Goal: Contribute content: Contribute content

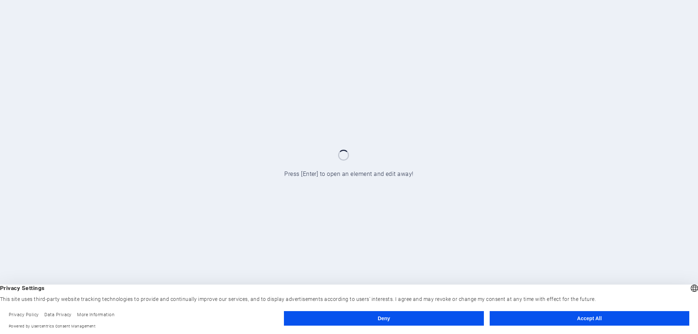
click at [544, 323] on button "Accept All" at bounding box center [590, 318] width 200 height 15
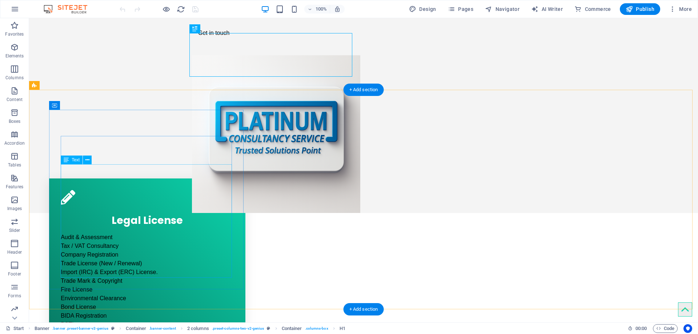
scroll to position [109, 0]
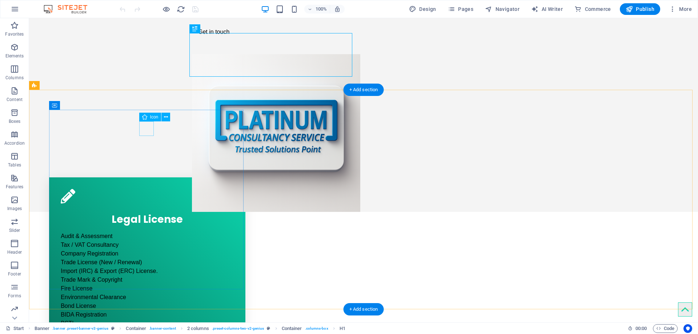
click at [143, 189] on figure at bounding box center [147, 196] width 173 height 15
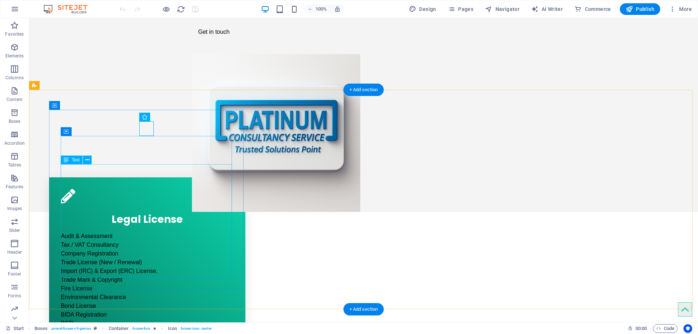
click at [96, 232] on div "Audit & Assessment Tax / VAT Consultancy Company Registration Trade License (Ne…" at bounding box center [147, 289] width 173 height 114
click at [120, 233] on div "Audit & Assessment Tax / VAT Consultancy Company Registration Trade License (Ne…" at bounding box center [147, 289] width 173 height 114
drag, startPoint x: 120, startPoint y: 233, endPoint x: 147, endPoint y: 251, distance: 32.2
click at [120, 233] on div "Audit & Assessment Tax / VAT Consultancy Company Registration Trade License (Ne…" at bounding box center [147, 289] width 173 height 114
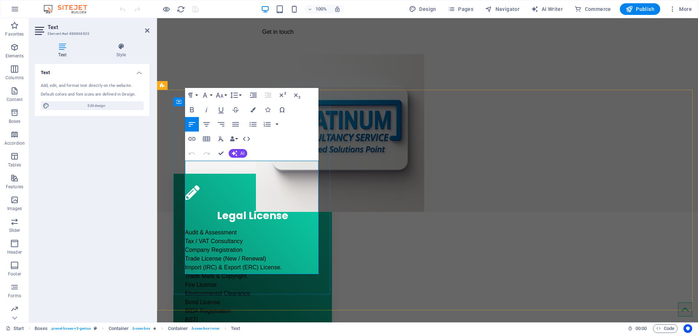
click at [209, 237] on p "Tax / VAT Consultancy" at bounding box center [252, 241] width 135 height 9
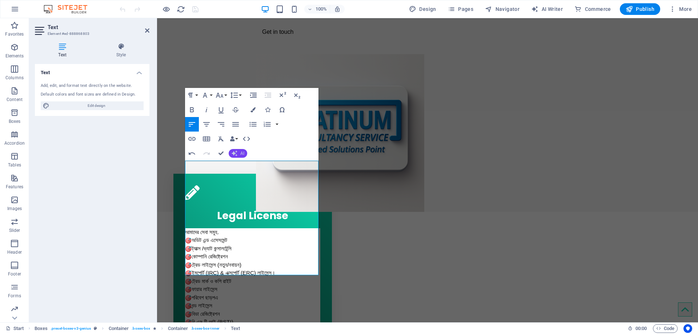
click at [238, 155] on button "AI" at bounding box center [238, 153] width 19 height 9
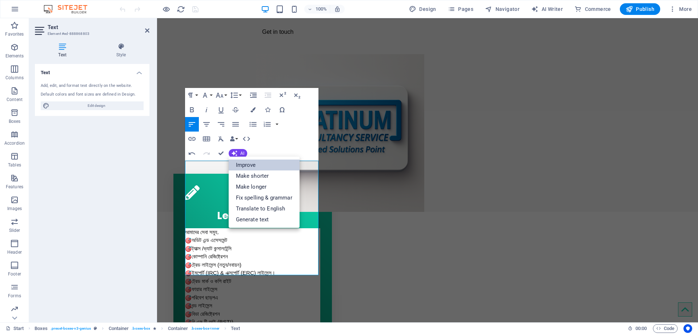
click at [260, 167] on link "Improve" at bounding box center [264, 165] width 71 height 11
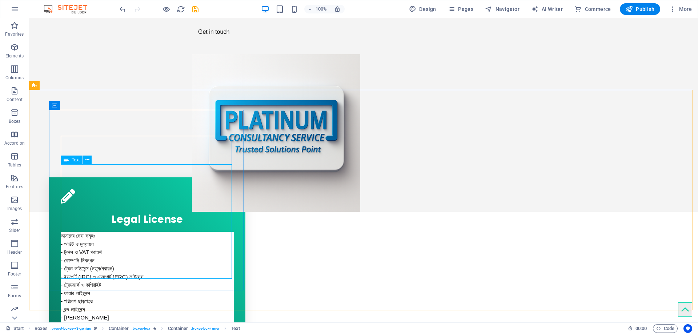
click at [70, 161] on div "Text" at bounding box center [72, 160] width 22 height 9
click at [87, 161] on icon at bounding box center [87, 160] width 4 height 8
click at [71, 232] on div "আমাদের সেবা সমূহঃ - অডিট ও মূল্যায়ন - ট্যাক্স ও VAT পরামর্শ - কোম্পানি নিবন্ধন …" at bounding box center [147, 289] width 173 height 115
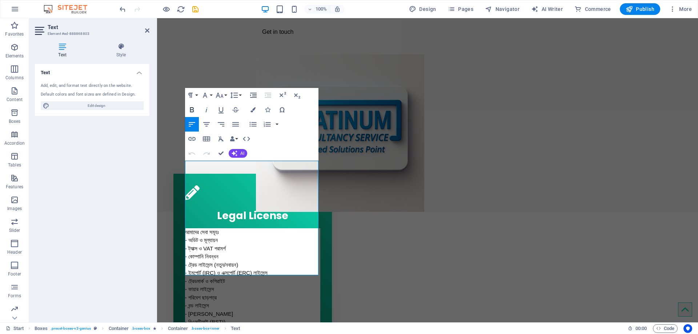
click at [194, 111] on icon "button" at bounding box center [192, 109] width 4 height 5
click at [194, 228] on div "​ আমাদের সেবা সমূহঃ - অডিট ও মূল্যায়ন - ট্যাক্স ও VAT পরামর্শ - কোম্পানি নিবন্ধ…" at bounding box center [252, 285] width 135 height 115
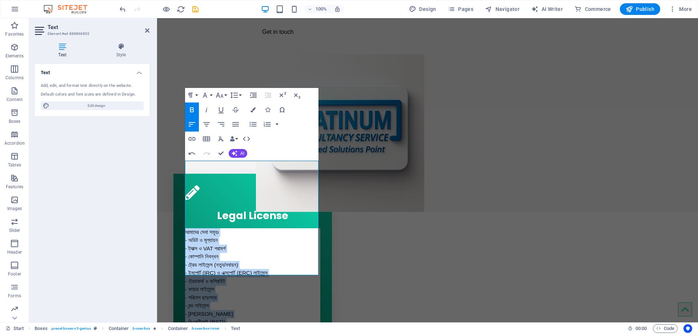
click at [192, 110] on icon "button" at bounding box center [192, 110] width 9 height 9
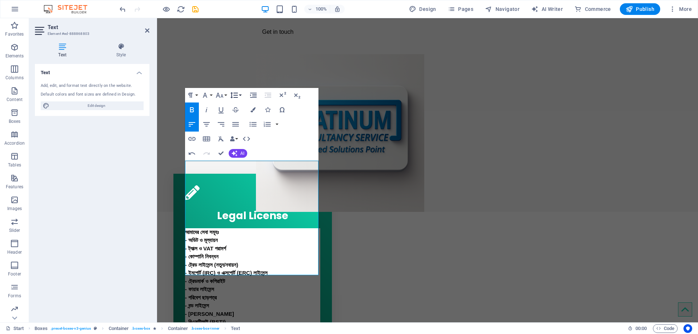
click at [240, 97] on button "Line Height" at bounding box center [236, 95] width 14 height 15
click at [246, 123] on link "Single" at bounding box center [245, 120] width 32 height 11
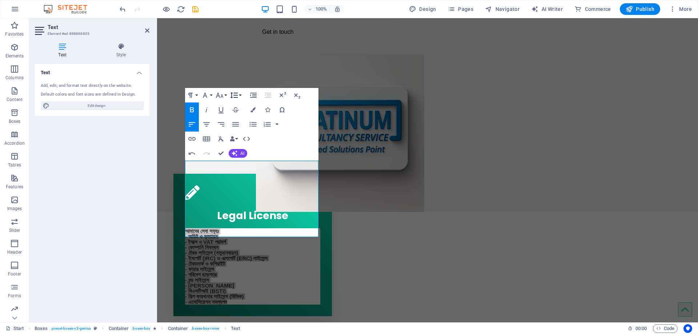
click at [239, 96] on button "Line Height" at bounding box center [236, 95] width 14 height 15
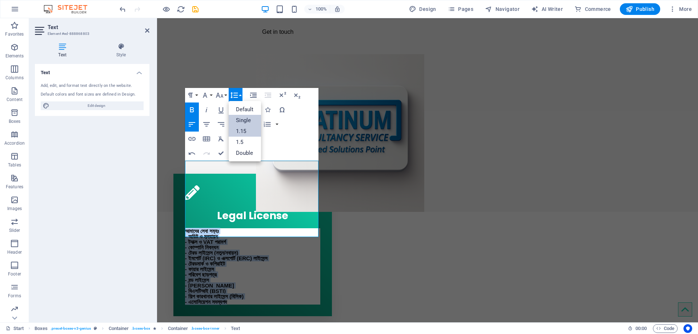
click at [243, 131] on link "1.15" at bounding box center [245, 131] width 32 height 11
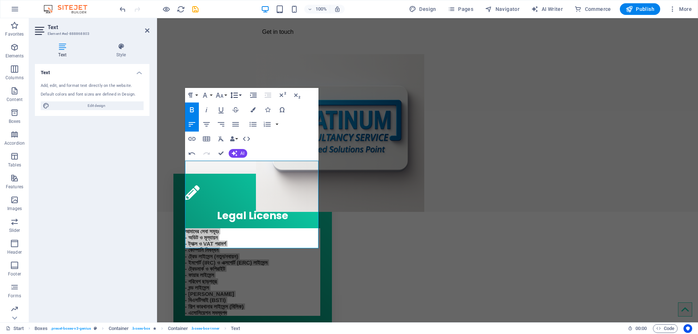
click at [239, 96] on button "Line Height" at bounding box center [236, 95] width 14 height 15
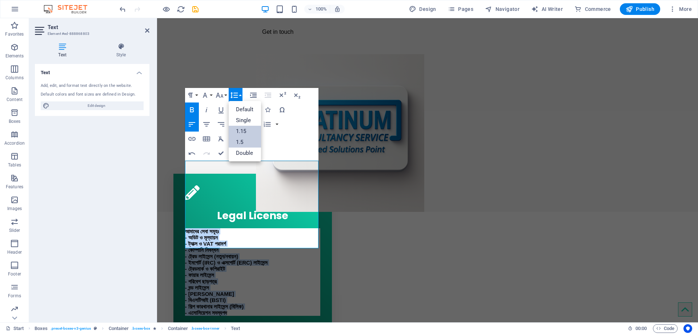
click at [246, 143] on link "1.5" at bounding box center [245, 142] width 32 height 11
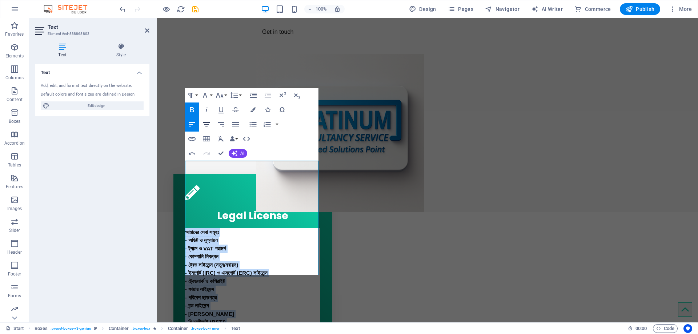
click at [206, 126] on icon "button" at bounding box center [206, 124] width 9 height 9
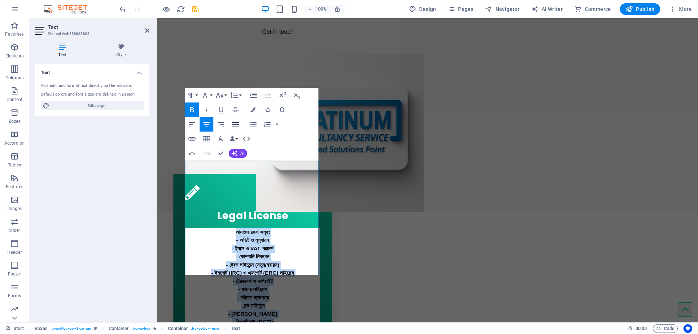
click at [232, 126] on icon "button" at bounding box center [235, 124] width 9 height 9
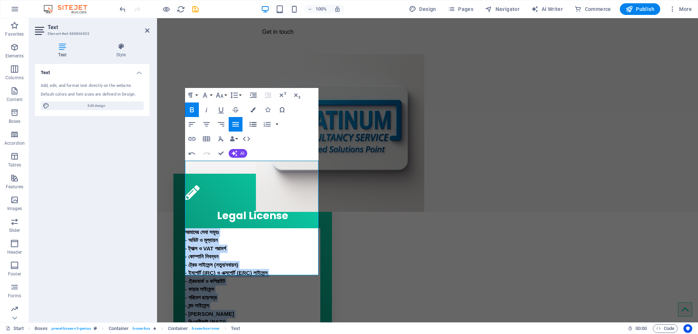
click at [252, 126] on icon "button" at bounding box center [253, 124] width 9 height 9
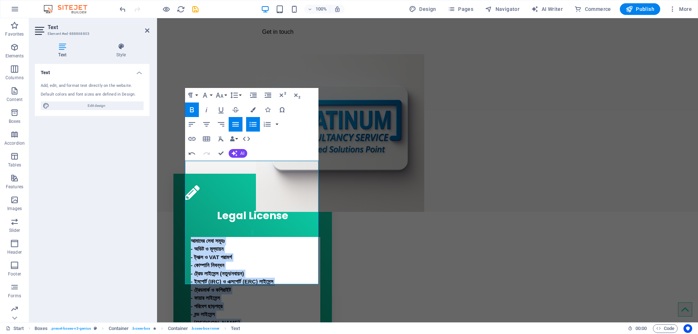
click at [237, 127] on icon "button" at bounding box center [235, 124] width 9 height 9
click at [252, 123] on icon "button" at bounding box center [253, 124] width 9 height 9
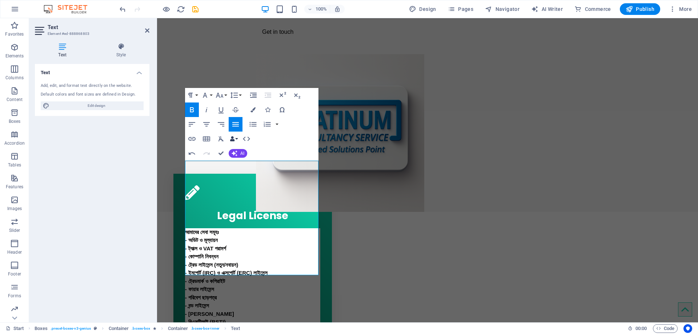
click at [238, 141] on button "Data Bindings" at bounding box center [234, 139] width 10 height 15
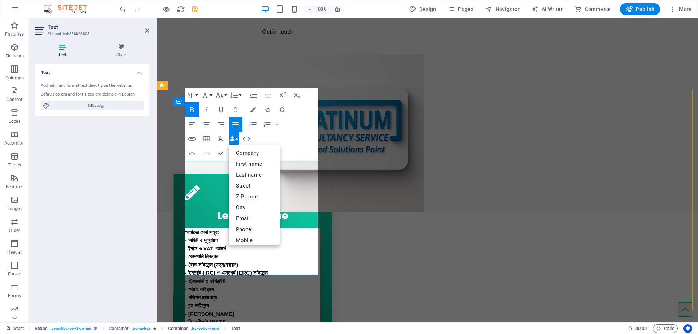
drag, startPoint x: 211, startPoint y: 194, endPoint x: 363, endPoint y: 173, distance: 153.6
click at [211, 229] on strong "​আমাদের সেবা সমূহঃ - অডিট ও মূল্যায়ন - ট্যাক্স ও VAT পরামর্শ - কোম্পানি নিবন্ধন…" at bounding box center [226, 285] width 83 height 113
click at [207, 229] on strong "​আমাদের সেবা সমূহঃ - অডিট ও মূল্যায়ন - ট্যাক্স ও VAT পরামর্শ - কোম্পানি নিবন্ধন…" at bounding box center [226, 285] width 83 height 113
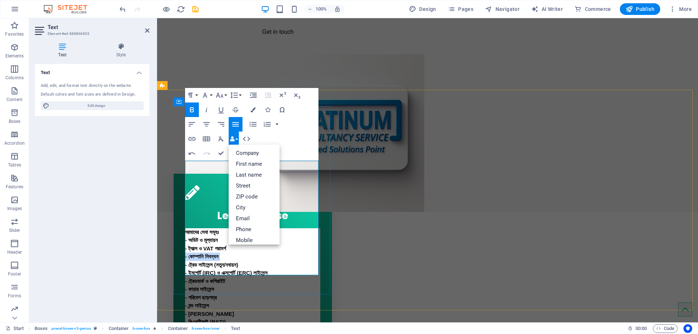
drag, startPoint x: 207, startPoint y: 191, endPoint x: 191, endPoint y: 171, distance: 24.9
click at [206, 229] on strong "​আমাদের সেবা সমূহঃ - অডিট ও মূল্যায়ন - ট্যাক্স ও VAT পরামর্শ - কোম্পানি নিবন্ধন…" at bounding box center [226, 285] width 83 height 113
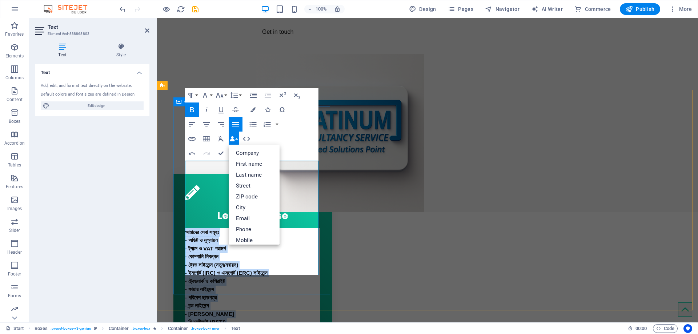
drag, startPoint x: 188, startPoint y: 167, endPoint x: 274, endPoint y: 246, distance: 116.4
click at [278, 279] on div "Legal License ​আমাদের সেবা সমূহঃ - অডিট ও মূল্যায়ন - ট্যাক্স ও VAT পরামর্শ - কো…" at bounding box center [253, 264] width 159 height 181
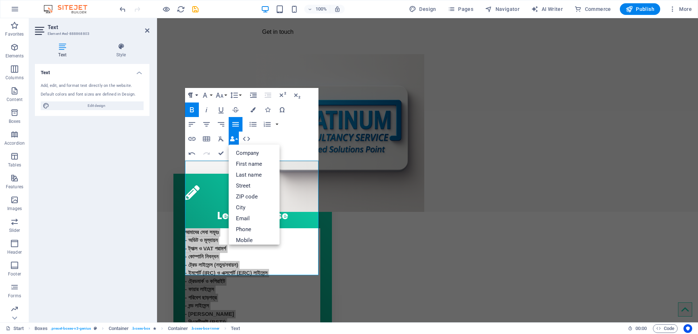
click at [197, 96] on button "Paragraph Format" at bounding box center [192, 95] width 14 height 15
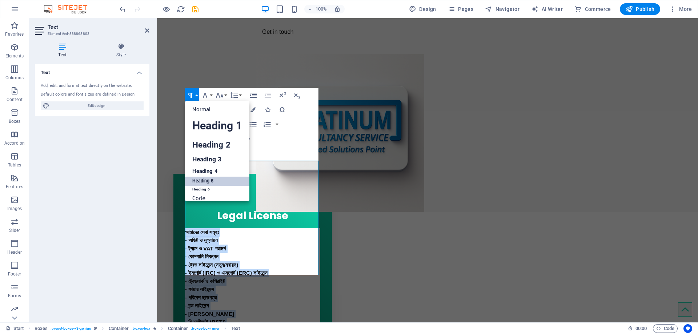
click at [208, 181] on link "Heading 5" at bounding box center [217, 181] width 64 height 9
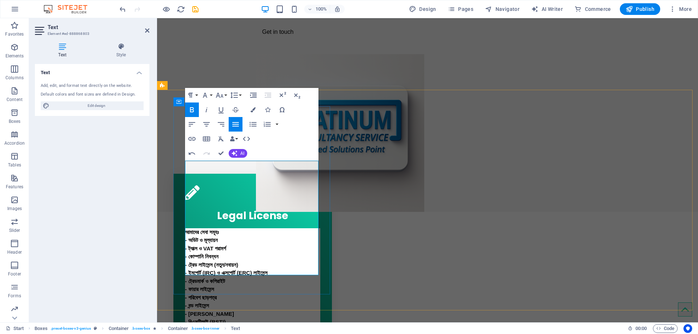
click at [229, 229] on strong "​আমাদের সেবা সমূহঃ - অডিট ও মূল্যায়ন - ট্যাক্স ও VAT পরামর্শ - কোম্পানি নিবন্ধন…" at bounding box center [226, 285] width 83 height 113
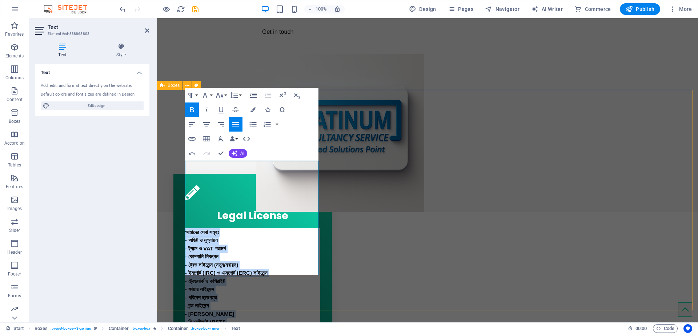
drag, startPoint x: 260, startPoint y: 270, endPoint x: 158, endPoint y: 157, distance: 152.5
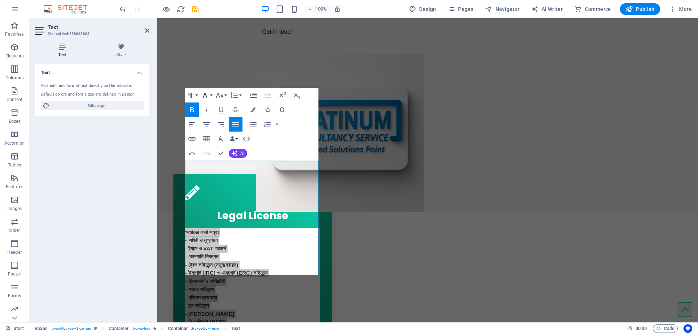
click at [211, 96] on button "Font Family" at bounding box center [207, 95] width 14 height 15
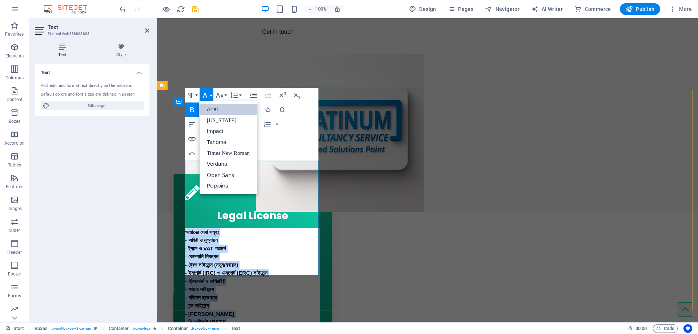
drag, startPoint x: 266, startPoint y: 206, endPoint x: 396, endPoint y: 175, distance: 133.2
click at [266, 229] on strong "​আমাদের সেবা সমূহঃ - অডিট ও মূল্যায়ন - ট্যাক্স ও VAT পরামর্শ - কোম্পানি নিবন্ধন…" at bounding box center [226, 285] width 83 height 113
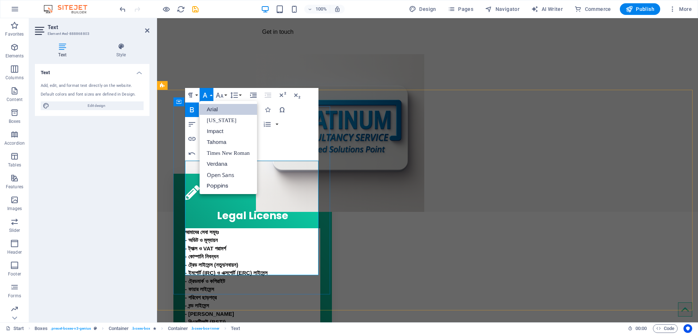
click at [248, 228] on h5 "​আমাদের সেবা সমূহঃ - অডিট ও মূল্যায়ন - ট্যাক্স ও VAT পরামর্শ - কোম্পানি নিবন্ধন…" at bounding box center [252, 285] width 135 height 115
click at [263, 229] on strong "​আমাদের সেবা সমূহঃ - অডিট ও মূল্যায়ন - ট্যাক্স ও VAT পরামর্শ - কোম্পানি নিবন্ধন…" at bounding box center [226, 285] width 83 height 113
click at [290, 228] on h5 "​আমাদের সেবা সমূহঃ - অডিট ও মূল্যায়ন - ট্যাক্স ও VAT পরামর্শ - কোম্পানি নিবন্ধন…" at bounding box center [252, 285] width 135 height 115
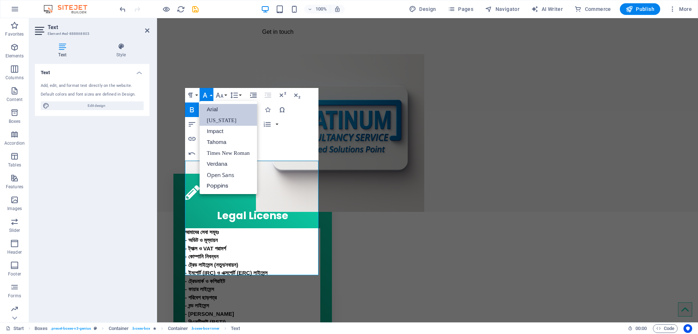
click at [214, 120] on link "[US_STATE]" at bounding box center [228, 120] width 57 height 11
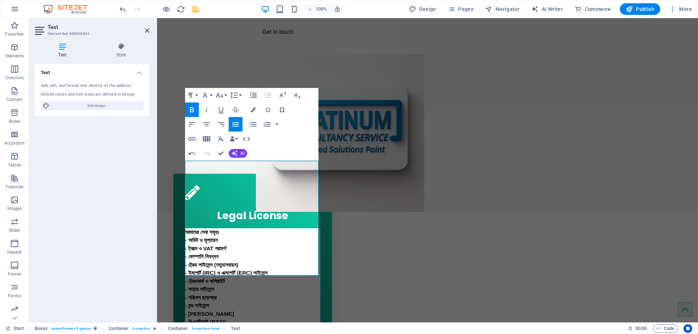
click at [203, 139] on icon "button" at bounding box center [206, 138] width 7 height 5
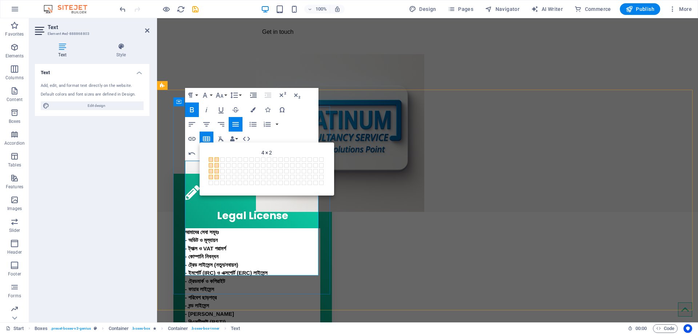
click at [211, 229] on strong "​আমাদের সেবা সমূহঃ - অডিট ও মূল্যায়ন - ট্যাক্স ও VAT পরামর্শ ​ - কোম্পানি নিবন্…" at bounding box center [226, 285] width 83 height 113
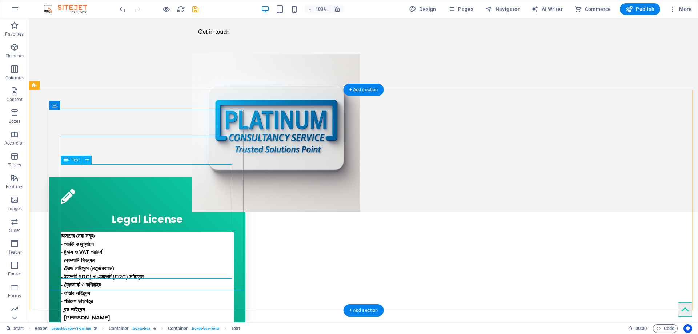
click at [210, 232] on div "আমাদের সেবা সমূহঃ - অডিট ও মূল্যায়ন - ট্যাক্স ও VAT পরামর্শ - কোম্পানি নিবন্ধন …" at bounding box center [147, 289] width 173 height 115
click at [196, 232] on div "আমাদের সেবা সমূহঃ - অডিট ও মূল্যায়ন - ট্যাক্স ও VAT পরামর্শ - কোম্পানি নিবন্ধন …" at bounding box center [147, 289] width 173 height 115
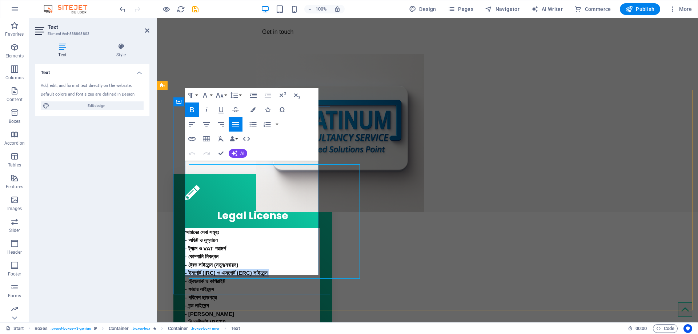
click at [196, 229] on strong "আমাদের সেবা সমূহঃ - অডিট ও মূল্যায়ন - ট্যাক্স ও VAT পরামর্শ - কোম্পানি নিবন্ধন …" at bounding box center [226, 285] width 83 height 113
click at [240, 229] on strong "আমাদের সেবা সমূহঃ - অডিট ও মূল্যায়ন - ট্যাক্স ও VAT পরামর্শ - কোম্পানি নিবন্ধন …" at bounding box center [226, 285] width 83 height 113
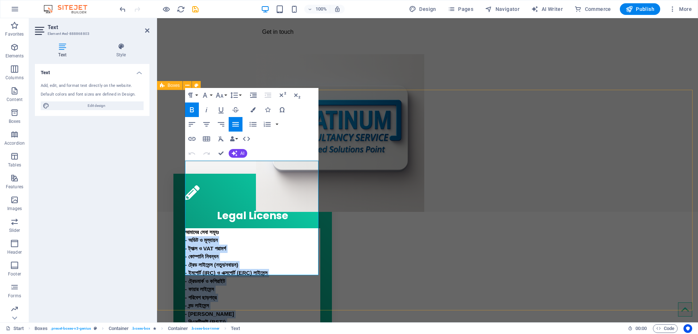
drag, startPoint x: 250, startPoint y: 272, endPoint x: 161, endPoint y: 174, distance: 132.7
click at [238, 128] on icon "button" at bounding box center [235, 124] width 9 height 9
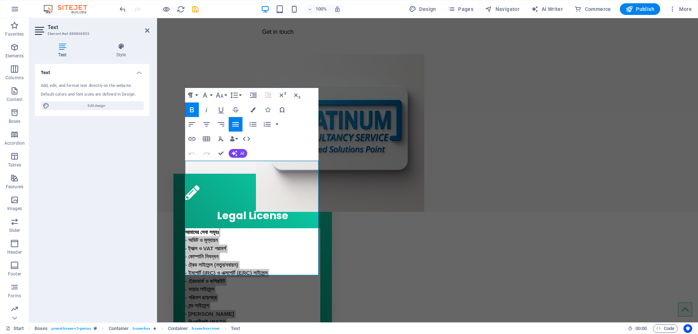
click at [198, 97] on button "Paragraph Format" at bounding box center [192, 95] width 14 height 15
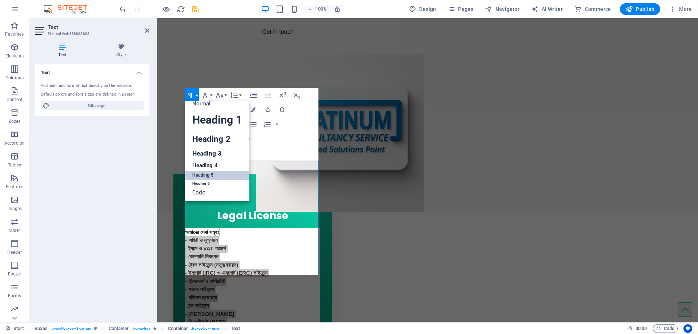
scroll to position [6, 0]
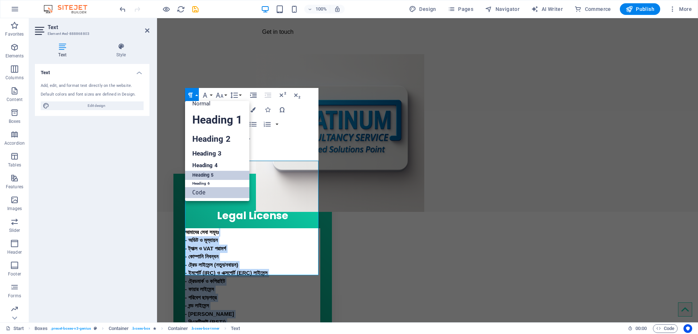
click at [204, 190] on link "Code" at bounding box center [217, 192] width 64 height 11
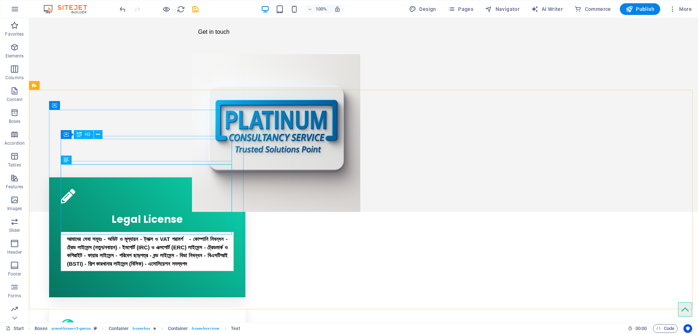
click at [84, 134] on div "H3" at bounding box center [83, 134] width 19 height 9
click at [94, 135] on button at bounding box center [98, 134] width 9 height 9
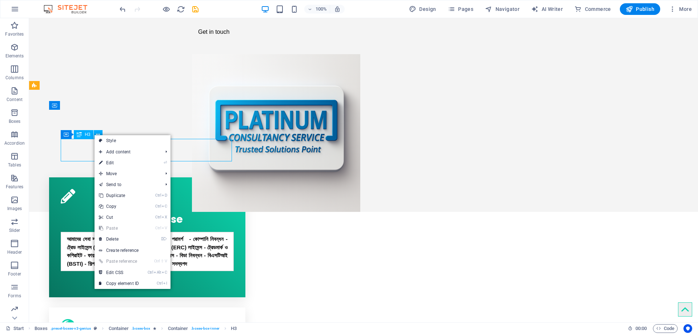
click at [88, 135] on span "H3" at bounding box center [87, 134] width 5 height 4
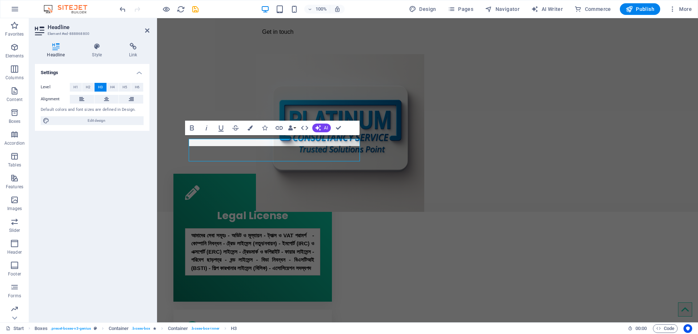
click at [88, 135] on div "Settings Level H1 H2 H3 H4 H5 H6 Alignment Default colors and font sizes are de…" at bounding box center [92, 190] width 115 height 253
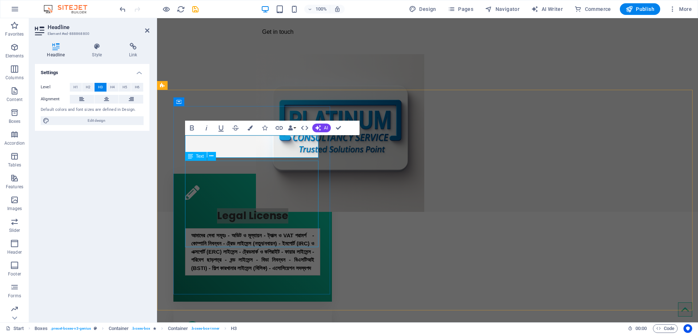
click at [266, 228] on div "আমাদের সেবা সমূহঃ - অডিট ও মূল্যায়ন - ট্যাক্স ও VAT পরামর্শ - কোম্পানি নিবন্ধন …" at bounding box center [252, 259] width 135 height 62
click at [262, 228] on div "আমাদের সেবা সমূহঃ - অডিট ও মূল্যায়ন - ট্যাক্স ও VAT পরামর্শ - কোম্পানি নিবন্ধন …" at bounding box center [252, 259] width 135 height 62
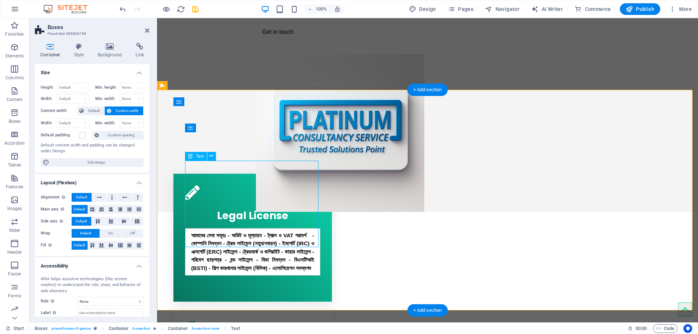
click at [245, 228] on div "আমাদের সেবা সমূহঃ - অডিট ও মূল্যায়ন - ট্যাক্স ও VAT পরামর্শ - কোম্পানি নিবন্ধন …" at bounding box center [252, 259] width 135 height 62
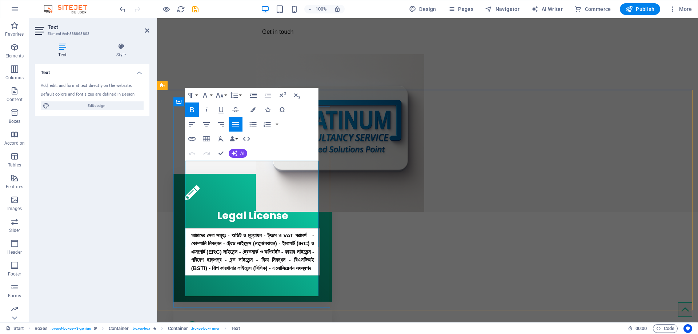
click at [245, 202] on div "Legal License আমাদের সেবা সমূহঃ - অডিট ও মূল্যায়ন - ট্যাক্স ও VAT পরামর্শ - কোম…" at bounding box center [253, 238] width 159 height 128
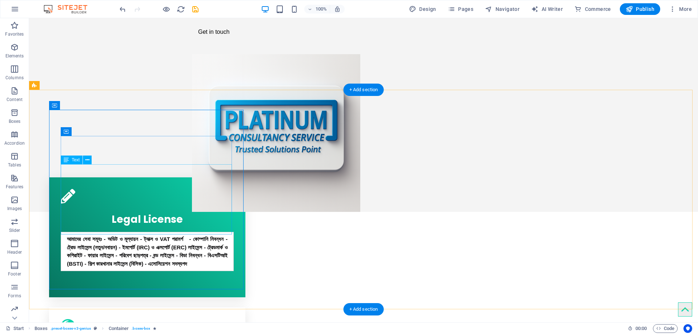
click at [147, 232] on div "আমাদের সেবা সমূহঃ - অডিট ও মূল্যায়ন - ট্যাক্স ও VAT পরামর্শ - কোম্পানি নিবন্ধন …" at bounding box center [147, 259] width 173 height 54
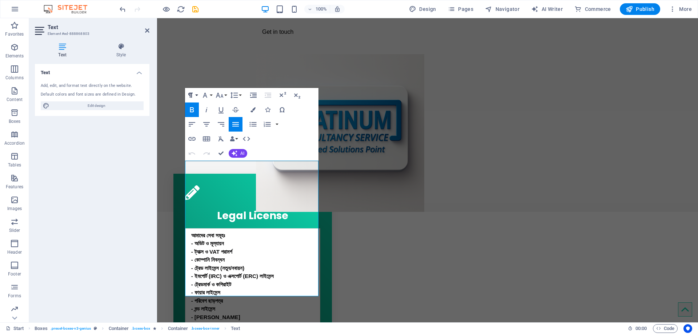
click at [196, 99] on button "Paragraph Format" at bounding box center [192, 95] width 14 height 15
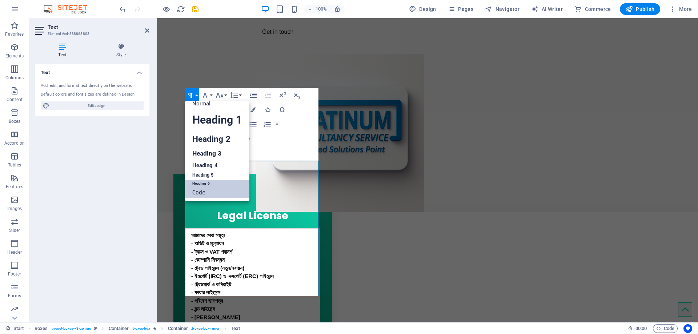
click at [208, 181] on link "Heading 6" at bounding box center [217, 183] width 64 height 7
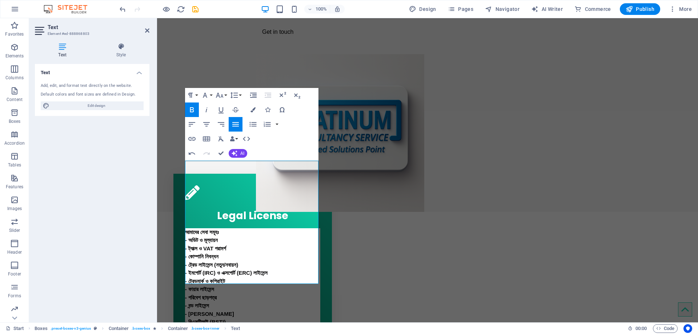
click at [234, 124] on icon "button" at bounding box center [235, 124] width 7 height 4
click at [192, 124] on icon "button" at bounding box center [192, 124] width 7 height 4
click at [208, 126] on icon "button" at bounding box center [206, 124] width 9 height 9
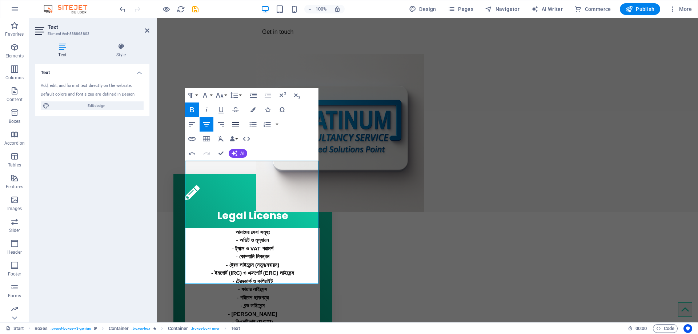
click at [238, 123] on icon "button" at bounding box center [235, 124] width 7 height 4
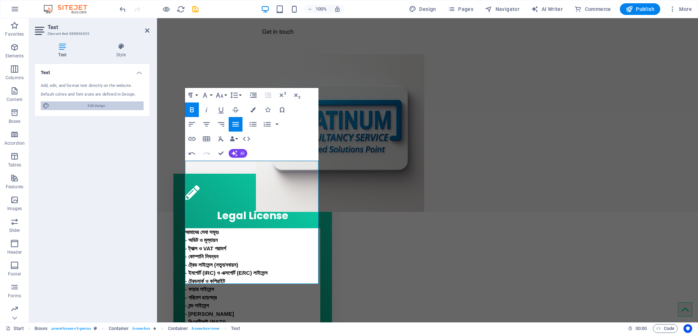
click at [102, 106] on span "Edit design" at bounding box center [97, 106] width 90 height 9
select select "px"
select select "400"
select select "px"
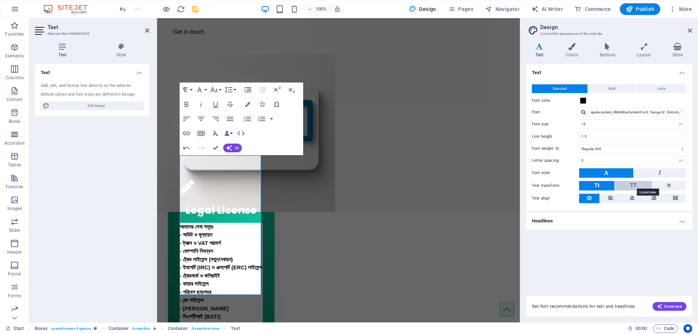
click at [635, 186] on span "TT" at bounding box center [633, 185] width 7 height 7
click at [614, 198] on button at bounding box center [610, 198] width 21 height 9
click at [574, 220] on h4 "Headlines" at bounding box center [609, 220] width 166 height 17
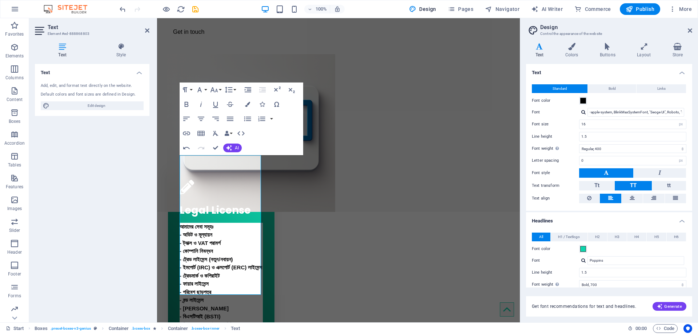
click at [574, 220] on h4 "Headlines" at bounding box center [609, 218] width 166 height 13
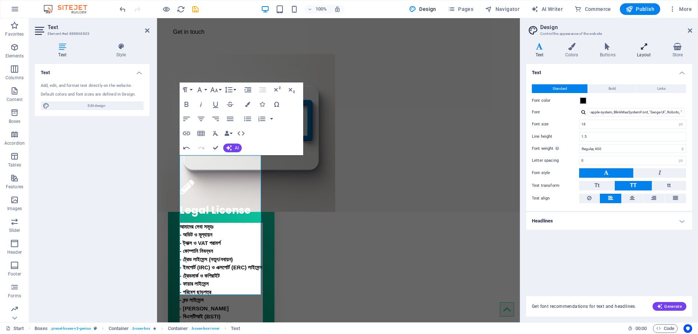
click at [644, 49] on icon at bounding box center [644, 46] width 32 height 7
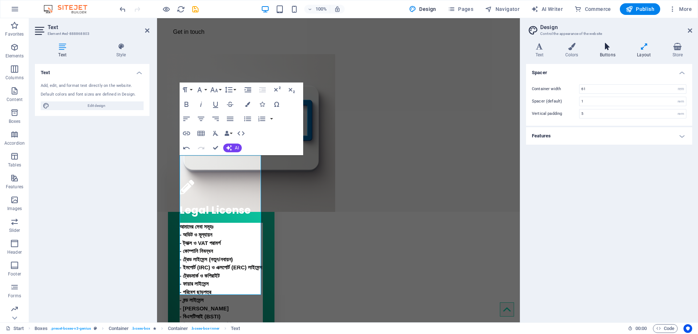
click at [610, 50] on h4 "Buttons" at bounding box center [609, 50] width 37 height 15
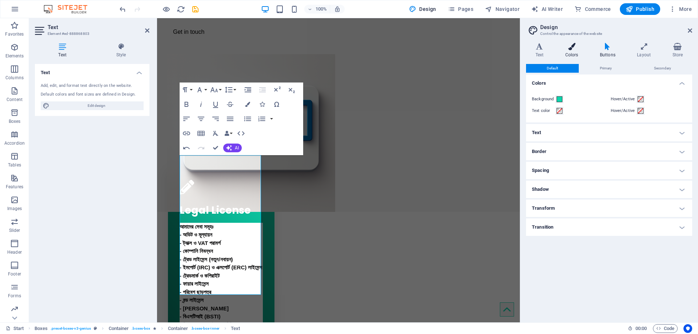
click at [578, 49] on icon at bounding box center [572, 46] width 32 height 7
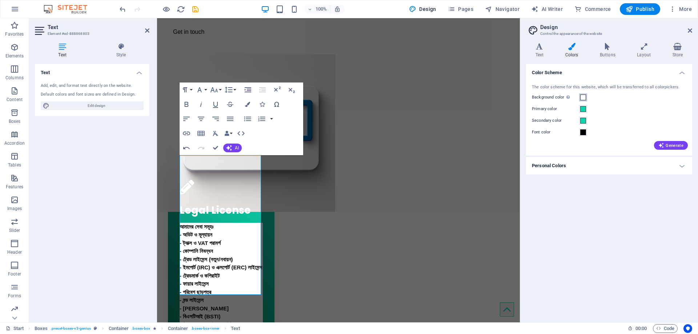
click at [583, 99] on span at bounding box center [584, 98] width 6 height 6
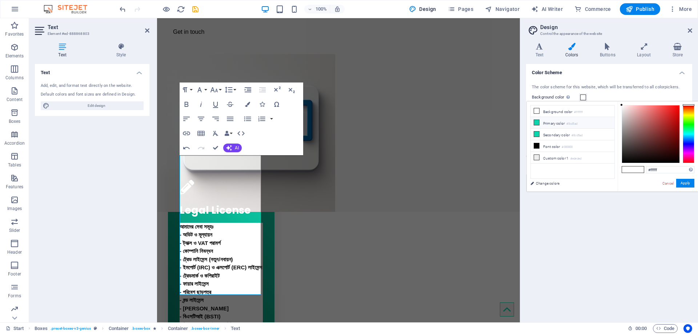
click at [535, 122] on icon at bounding box center [536, 122] width 5 height 5
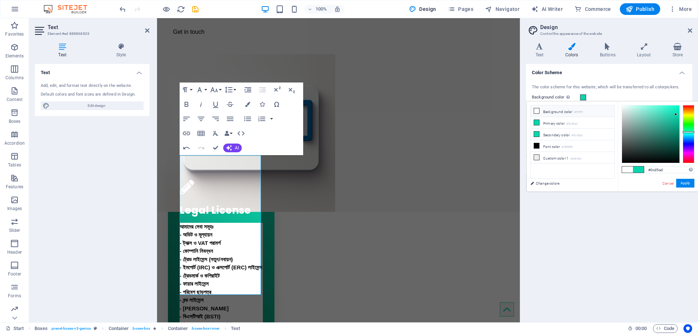
click at [553, 112] on li "Background color #ffffff" at bounding box center [573, 112] width 84 height 12
type input "#ffffff"
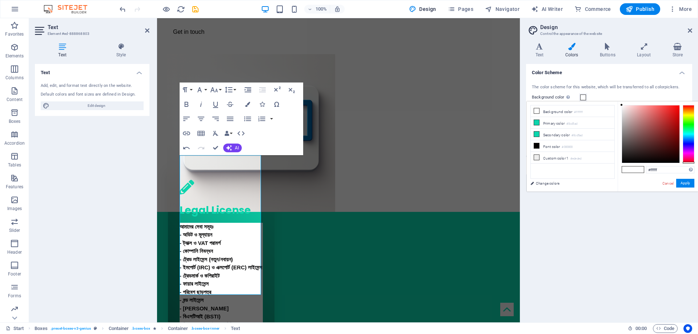
drag, startPoint x: 684, startPoint y: 128, endPoint x: 684, endPoint y: 164, distance: 36.0
click at [684, 163] on div at bounding box center [689, 134] width 12 height 58
click at [670, 185] on link "Cancel" at bounding box center [668, 183] width 13 height 5
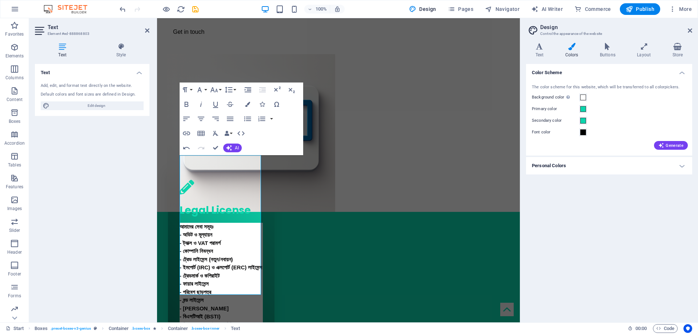
click at [633, 132] on div "Font color" at bounding box center [609, 132] width 155 height 9
click at [587, 99] on button "Background color Only visible if it is not covered by other backgrounds." at bounding box center [584, 97] width 8 height 8
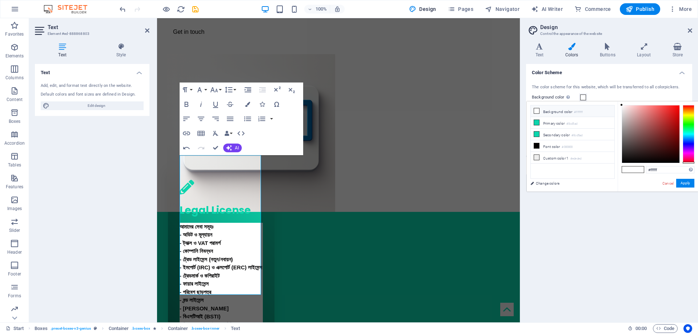
click at [543, 108] on li "Background color #ffffff" at bounding box center [573, 112] width 84 height 12
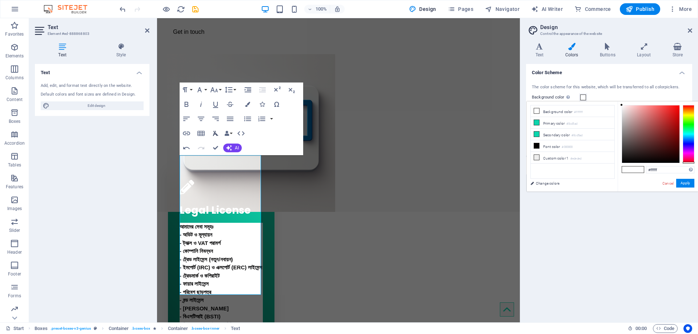
click at [218, 136] on icon "button" at bounding box center [215, 133] width 9 height 9
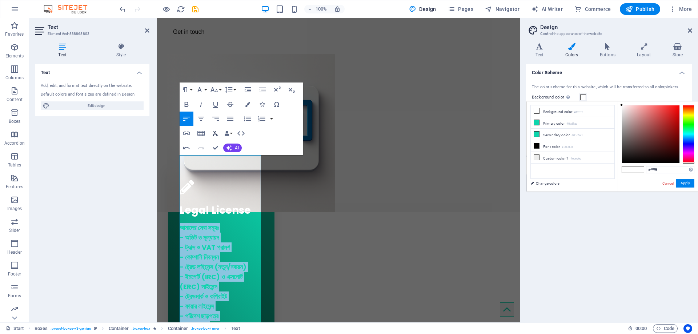
click at [218, 135] on icon "button" at bounding box center [215, 133] width 9 height 9
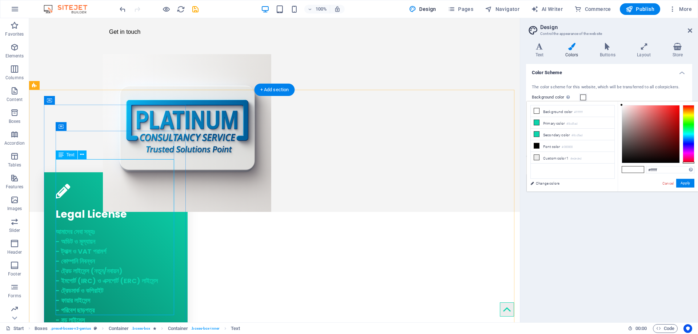
click at [90, 227] on div "আমাদের সেবা সমূহঃ - অডিট ও মূল্যায়ন - ট্যাক্স ও VAT পরামর্শ - কোম্পানি নিবন্ধন …" at bounding box center [116, 300] width 121 height 146
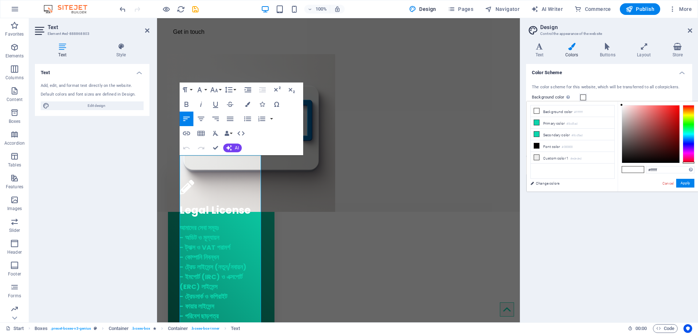
click at [90, 222] on div "Text Add, edit, and format text directly on the website. Default colors and fon…" at bounding box center [92, 190] width 115 height 253
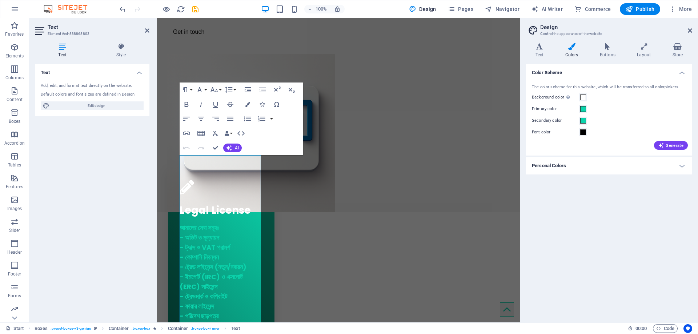
click at [90, 222] on div "Text Add, edit, and format text directly on the website. Default colors and fon…" at bounding box center [92, 190] width 115 height 253
click at [200, 223] on h6 "আমাদের সেবা সমূহঃ - অডিট ও মূল্যায়ন - ট্যাক্স ও VAT পরামর্শ - কোম্পানি নিবন্ধন …" at bounding box center [221, 296] width 83 height 147
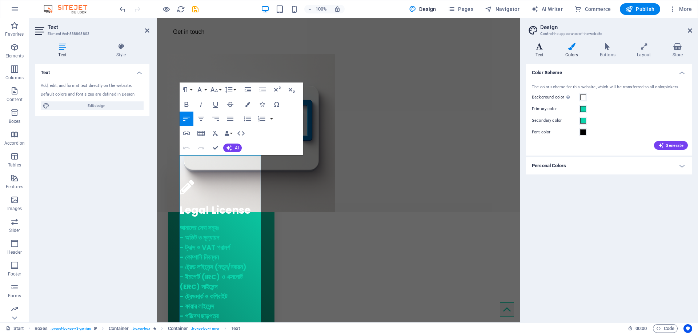
click at [545, 49] on icon at bounding box center [539, 46] width 27 height 7
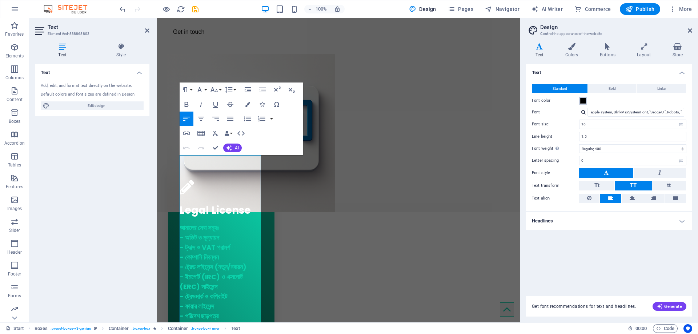
click at [584, 103] on span at bounding box center [584, 101] width 6 height 6
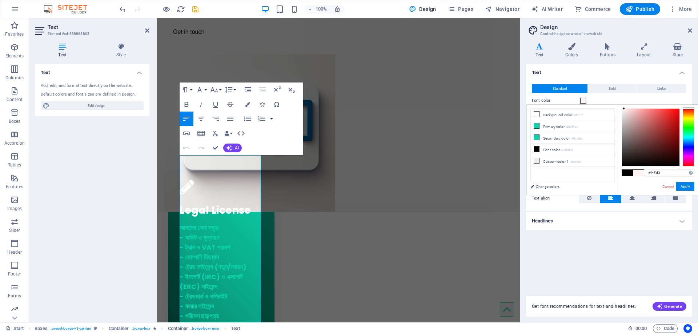
type input "#fdfdfd"
drag, startPoint x: 628, startPoint y: 116, endPoint x: 616, endPoint y: 109, distance: 13.2
click at [616, 109] on div "less Background color #ffffff Primary color #0cd5ad Secondary color #0cd5ad Fon…" at bounding box center [612, 150] width 171 height 90
click at [684, 187] on button "Apply" at bounding box center [686, 186] width 18 height 9
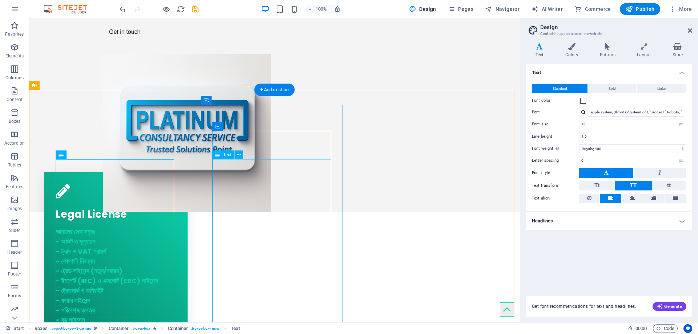
click at [81, 227] on div "আমাদের সেবা সমূহঃ - অডিট ও মূল্যায়ন - ট্যাক্স ও VAT পরামর্শ - কোম্পানি নিবন্ধন …" at bounding box center [116, 300] width 121 height 146
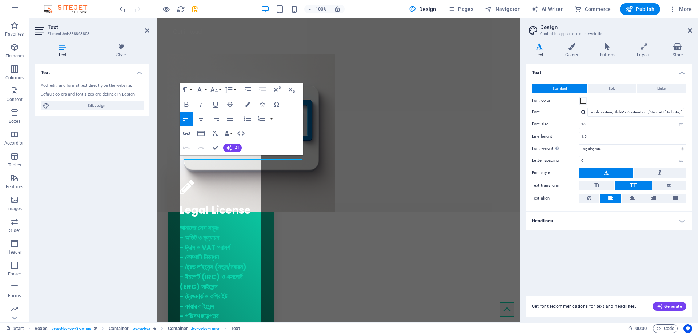
click at [81, 200] on div "Text Add, edit, and format text directly on the website. Default colors and fon…" at bounding box center [92, 190] width 115 height 253
click at [175, 199] on div "Legal License আমাদের সেবা সমূহঃ - অডিট ও মূল্যায়ন - ট্যাক্স ও VAT পরামর্শ - কোম…" at bounding box center [221, 279] width 107 height 222
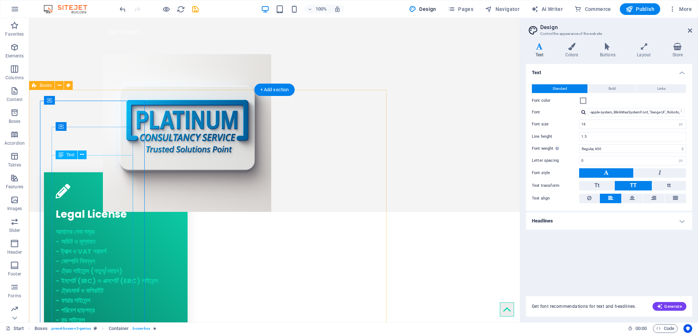
drag, startPoint x: 69, startPoint y: 197, endPoint x: 197, endPoint y: 197, distance: 128.4
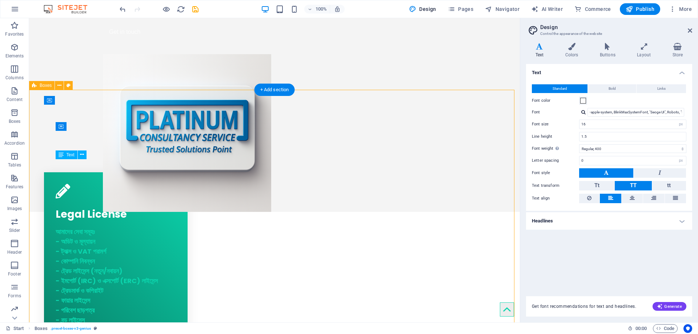
click at [69, 227] on div "আমাদের সেবা সমূহঃ - অডিট ও মূল্যায়ন - ট্যাক্স ও VAT পরামর্শ - কোম্পানি নিবন্ধন …" at bounding box center [116, 300] width 121 height 146
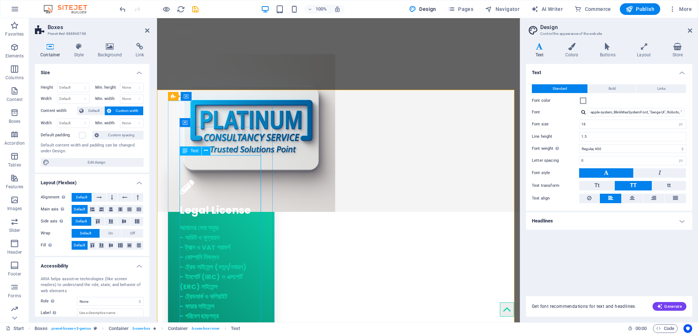
click at [221, 223] on div "আমাদের সেবা সমূহঃ - অডিট ও মূল্যায়ন - ট্যাক্স ও VAT পরামর্শ - কোম্পানি নিবন্ধন …" at bounding box center [221, 301] width 83 height 156
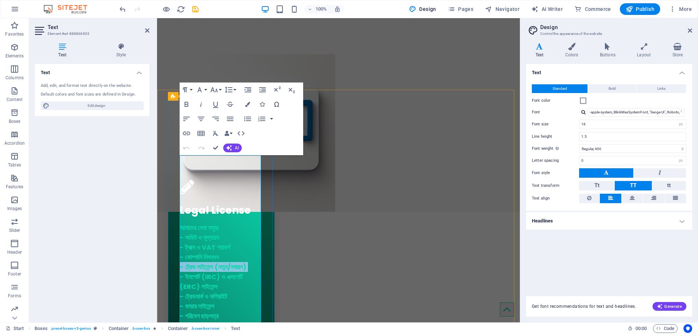
click at [221, 223] on h6 "আমাদের সেবা সমূহঃ - অডিট ও মূল্যায়ন - ট্যাক্স ও VAT পরামর্শ - কোম্পানি নিবন্ধন …" at bounding box center [221, 296] width 83 height 147
click at [250, 102] on icon "button" at bounding box center [247, 104] width 5 height 5
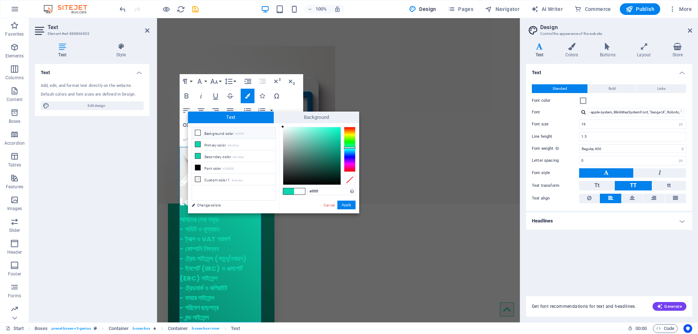
drag, startPoint x: 295, startPoint y: 133, endPoint x: 277, endPoint y: 123, distance: 20.7
click at [277, 123] on div "less Background color #ffffff Primary color #0cd5ad Secondary color #0cd5ad Fon…" at bounding box center [273, 168] width 171 height 90
click at [272, 115] on span "Text" at bounding box center [231, 118] width 86 height 12
click at [284, 128] on div at bounding box center [283, 127] width 3 height 3
click at [211, 146] on li "Primary color #0cd5ad" at bounding box center [234, 145] width 84 height 12
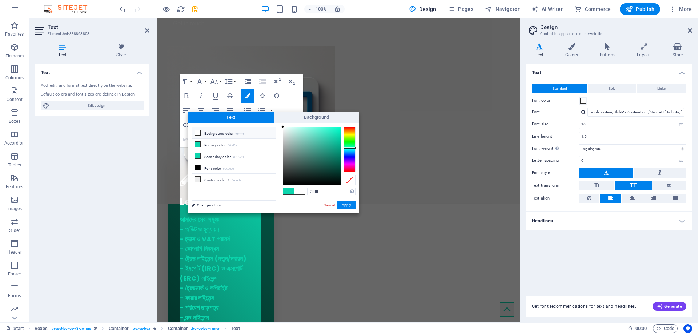
drag, startPoint x: 291, startPoint y: 144, endPoint x: 275, endPoint y: 125, distance: 25.1
click at [275, 125] on div "less Background color #ffffff Primary color #0cd5ad Secondary color #0cd5ad Fon…" at bounding box center [273, 168] width 171 height 90
click at [281, 127] on div "#fdfdfd Supported formats #0852ed rgb(8, 82, 237) rgba(8, 82, 237, 90%) hsv(221…" at bounding box center [319, 221] width 80 height 196
click at [215, 143] on li "Primary color #0cd5ad" at bounding box center [234, 145] width 84 height 12
click at [245, 126] on div "less Background color #ffffff Primary color #0cd5ad Secondary color #0cd5ad Fon…" at bounding box center [273, 168] width 171 height 90
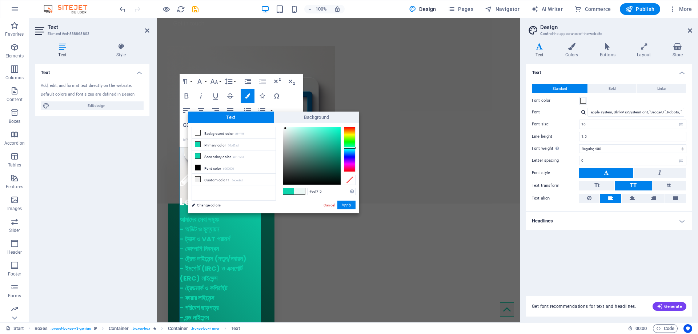
type input "#eff7f5"
click at [285, 129] on div at bounding box center [284, 128] width 3 height 3
click at [346, 206] on button "Apply" at bounding box center [347, 205] width 18 height 9
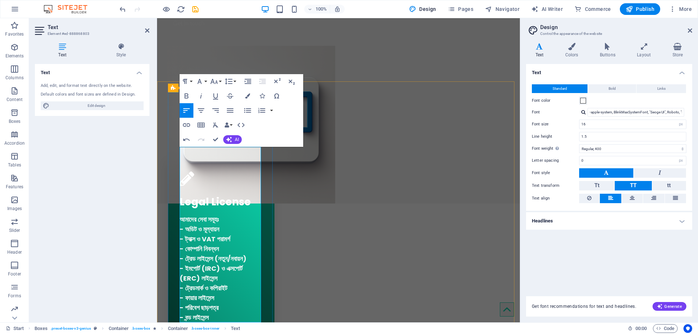
click at [244, 215] on span "আমাদের সেবা সমূহঃ - অডিট ও মূল্যায়ন - ট্যাক্স ও VAT পরামর্শ - কোম্পানি নিবন্ধন …" at bounding box center [215, 288] width 70 height 147
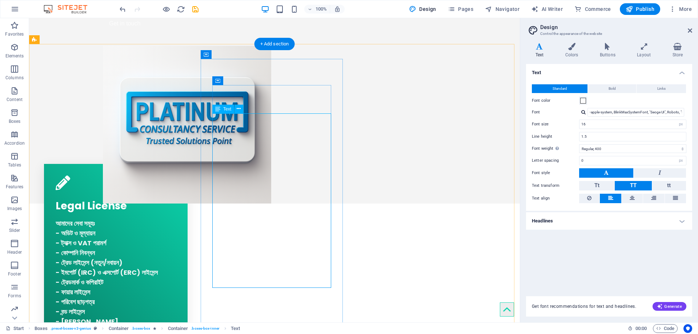
click at [113, 193] on div "Legal License আমাদের সেবা সমূহঃ - অডিট ও মূল্যায়ন - ট্যাক্স ও VAT পরামর্শ - কোম…" at bounding box center [116, 279] width 121 height 172
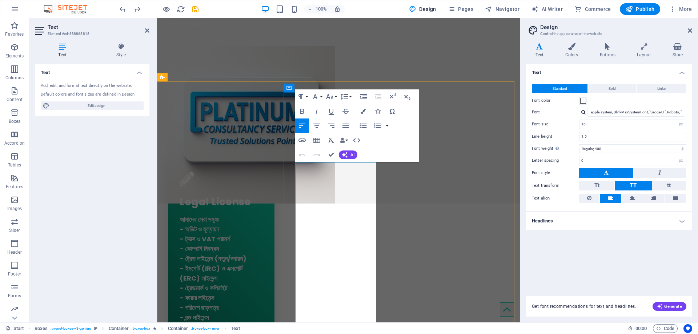
drag, startPoint x: 310, startPoint y: 179, endPoint x: 271, endPoint y: 162, distance: 42.3
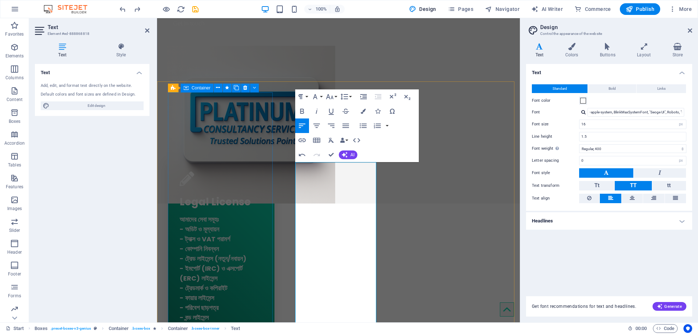
drag, startPoint x: 315, startPoint y: 175, endPoint x: 272, endPoint y: 146, distance: 52.2
click at [302, 112] on icon "button" at bounding box center [302, 111] width 9 height 9
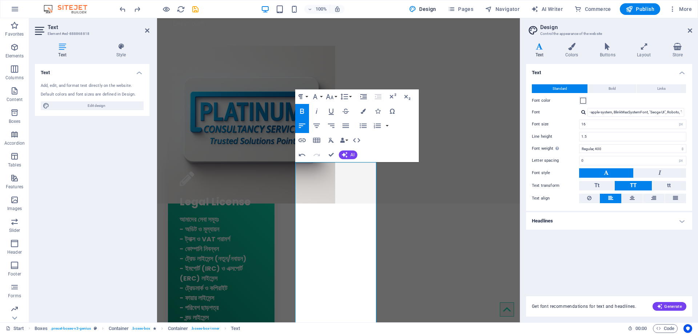
click at [305, 112] on icon "button" at bounding box center [302, 111] width 9 height 9
click at [304, 111] on icon "button" at bounding box center [302, 111] width 9 height 9
click at [351, 158] on button "AI" at bounding box center [348, 155] width 19 height 9
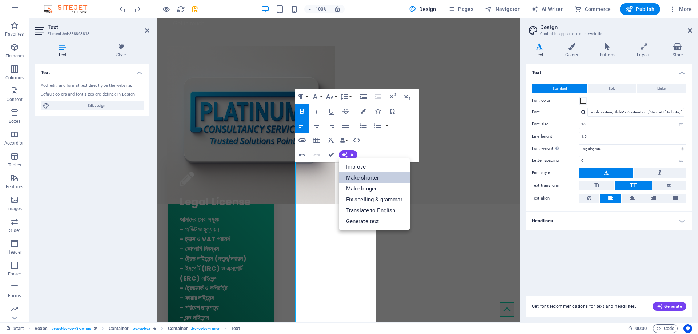
click at [375, 177] on link "Make shorter" at bounding box center [374, 177] width 71 height 11
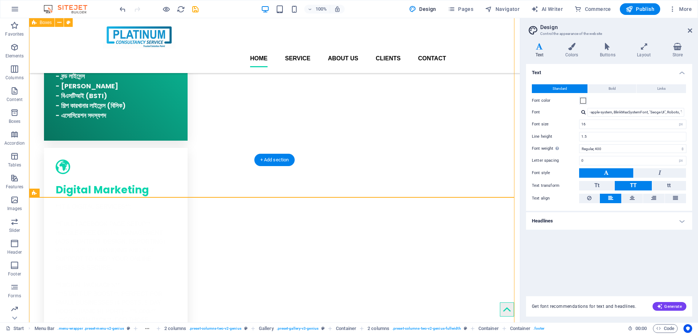
scroll to position [190, 0]
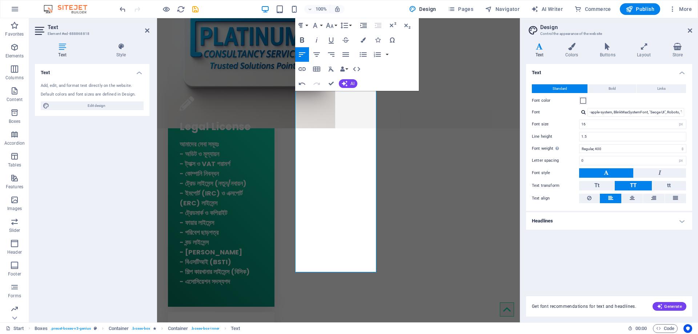
click at [303, 40] on icon "button" at bounding box center [302, 39] width 4 height 5
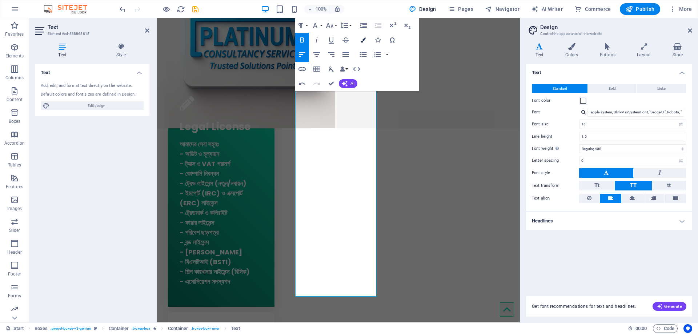
click at [366, 38] on icon "button" at bounding box center [363, 39] width 5 height 5
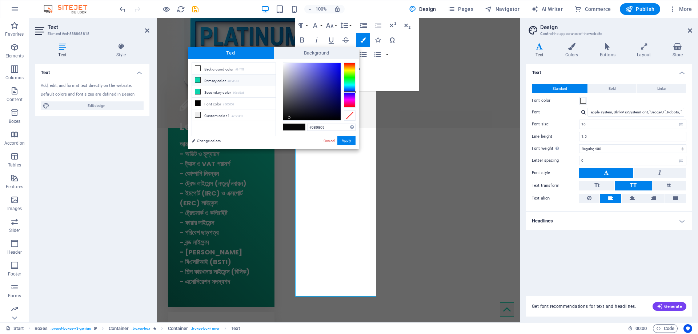
click at [220, 80] on li "Primary color #0cd5ad" at bounding box center [234, 81] width 84 height 12
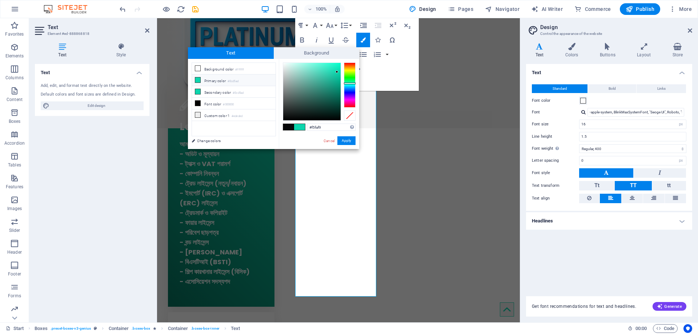
click at [284, 64] on div at bounding box center [311, 91] width 57 height 57
click at [347, 141] on button "Apply" at bounding box center [347, 140] width 18 height 9
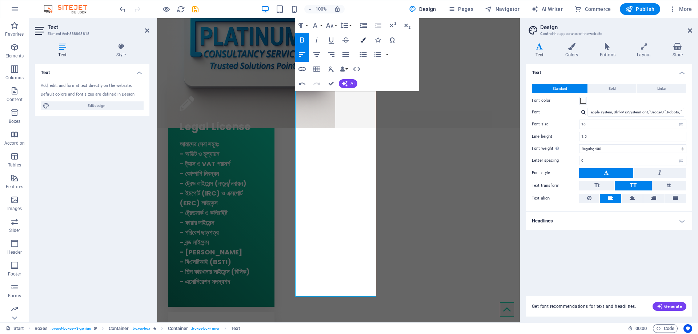
click at [366, 40] on icon "button" at bounding box center [363, 39] width 5 height 5
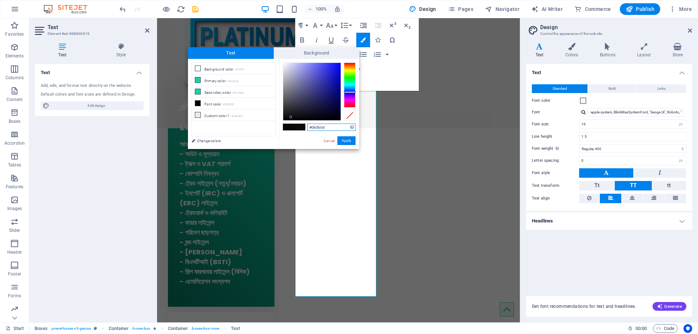
click at [291, 117] on div at bounding box center [311, 91] width 57 height 57
click at [214, 79] on li "Primary color #0cd5ad" at bounding box center [234, 81] width 84 height 12
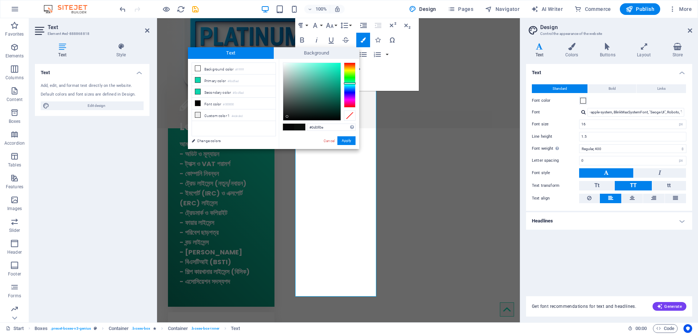
click at [287, 117] on div at bounding box center [311, 91] width 57 height 57
type input "#0c0d0d"
click at [287, 117] on div at bounding box center [287, 117] width 3 height 3
click at [344, 141] on button "Apply" at bounding box center [347, 140] width 18 height 9
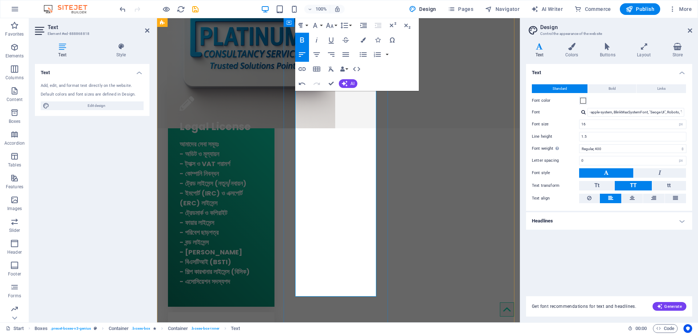
click at [349, 83] on button "AI" at bounding box center [348, 83] width 19 height 9
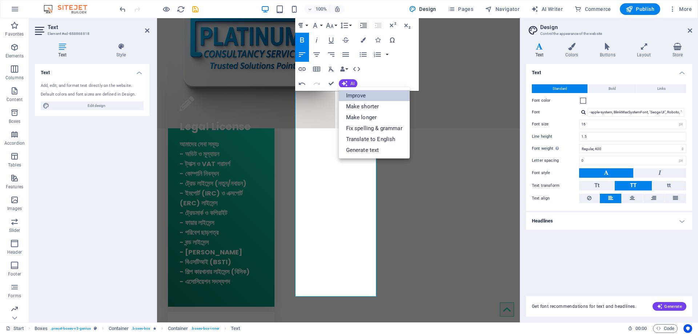
click at [357, 93] on link "Improve" at bounding box center [374, 95] width 71 height 11
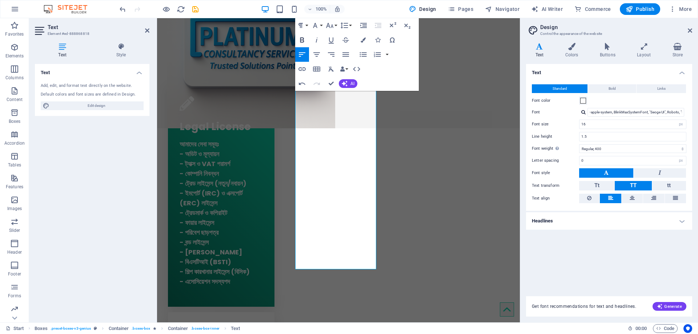
click at [306, 40] on icon "button" at bounding box center [302, 40] width 9 height 9
click at [302, 40] on icon "button" at bounding box center [302, 39] width 4 height 5
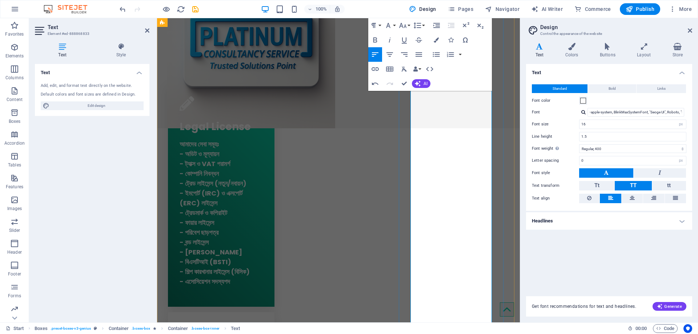
scroll to position [195, 0]
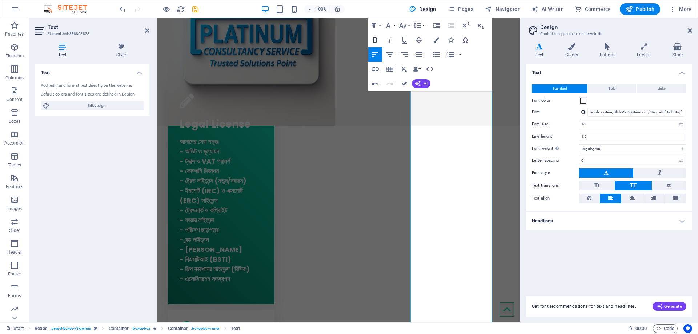
click at [373, 40] on icon "button" at bounding box center [375, 40] width 9 height 9
click at [421, 84] on icon "button" at bounding box center [418, 84] width 6 height 6
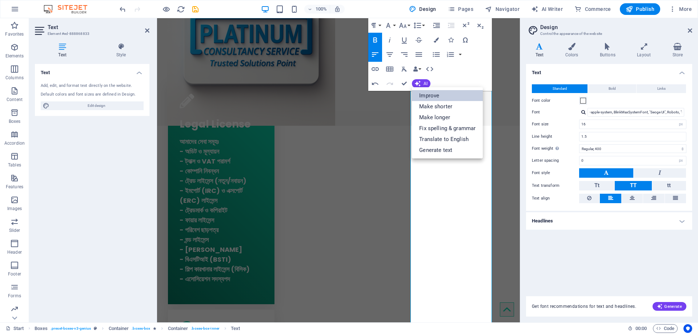
click at [437, 95] on link "Improve" at bounding box center [447, 95] width 71 height 11
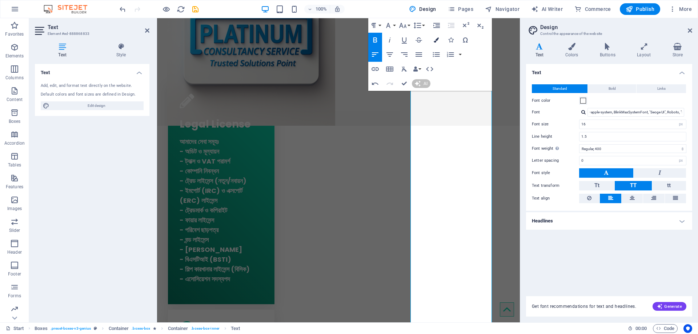
click at [438, 40] on icon "button" at bounding box center [436, 39] width 5 height 5
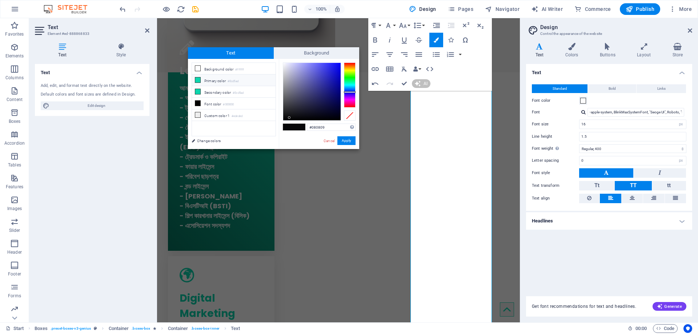
click at [226, 80] on li "Primary color #0cd5ad" at bounding box center [234, 81] width 84 height 12
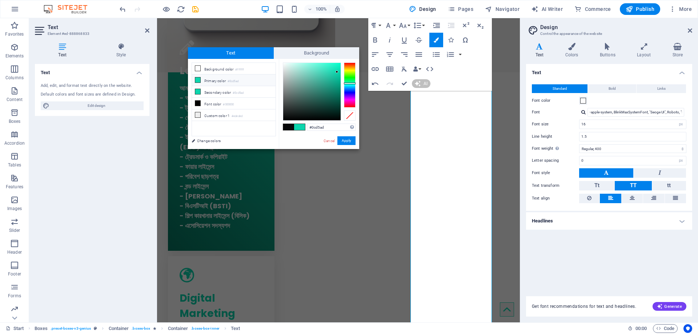
type input "#111212"
drag, startPoint x: 286, startPoint y: 116, endPoint x: 348, endPoint y: 138, distance: 65.8
click at [287, 119] on div at bounding box center [311, 91] width 57 height 57
type input "#030303"
click at [345, 139] on button "Apply" at bounding box center [347, 140] width 18 height 9
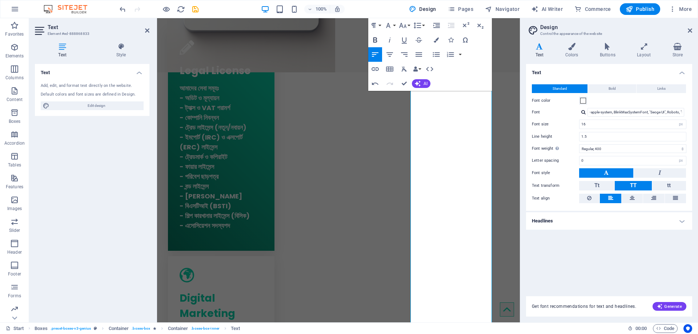
click at [377, 41] on icon "button" at bounding box center [375, 40] width 9 height 9
click at [374, 40] on icon "button" at bounding box center [376, 39] width 4 height 5
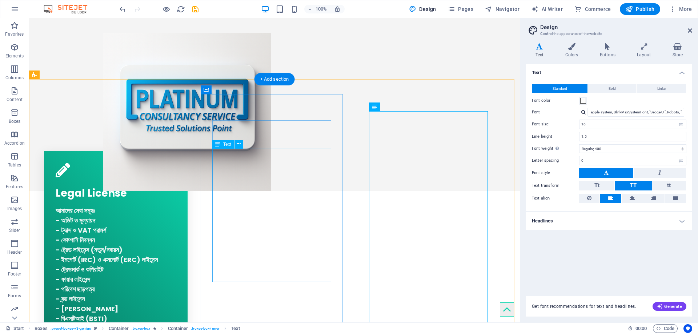
scroll to position [140, 0]
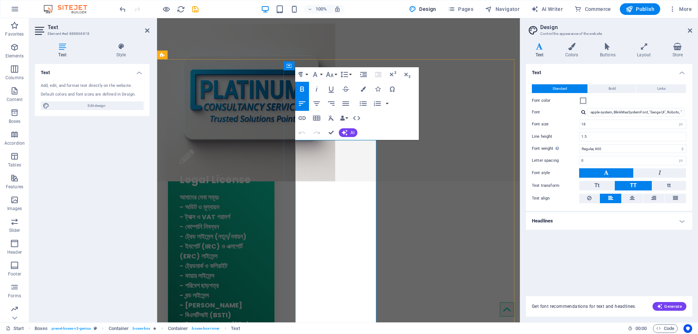
copy strong "lাiেd s্aি cিaিeাs d্eাtেinেu্l (eেdoুm a্eাa, mi্vেq্n, eিuাla, nিaোe্e – comি…"
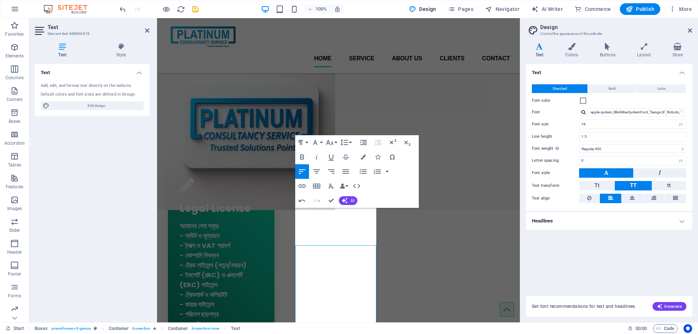
scroll to position [31, 0]
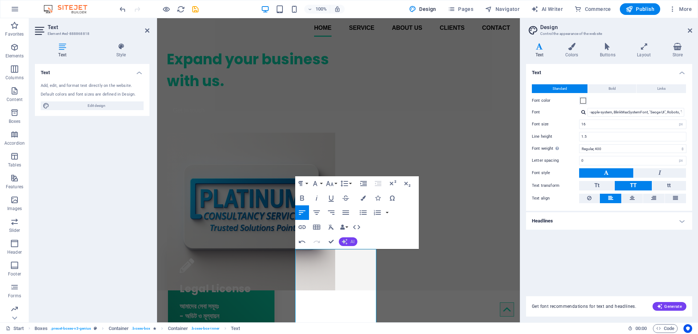
click at [351, 240] on span "AI" at bounding box center [353, 242] width 4 height 4
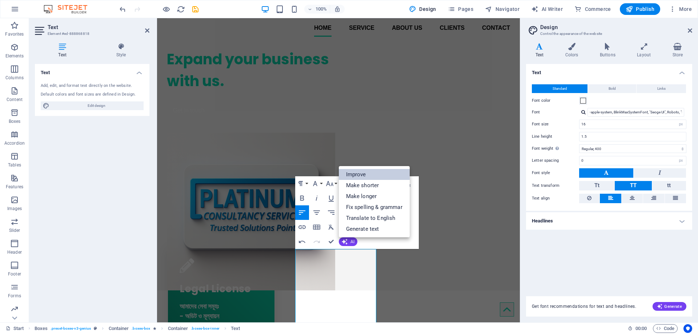
click at [359, 177] on link "Improve" at bounding box center [374, 174] width 71 height 11
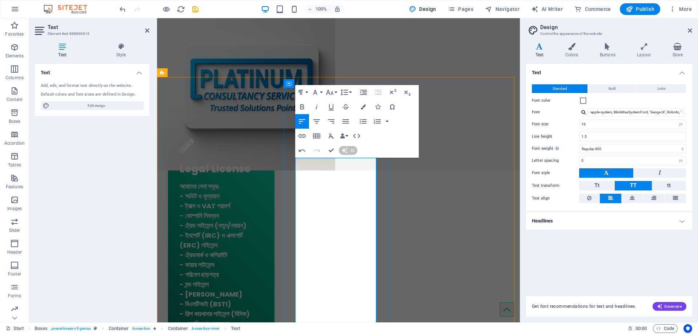
scroll to position [176, 0]
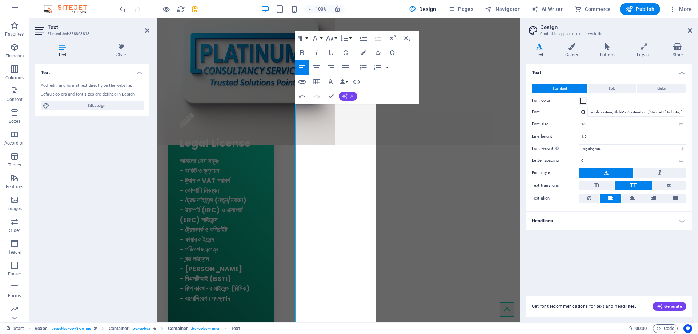
click at [351, 92] on button "AI" at bounding box center [348, 96] width 19 height 9
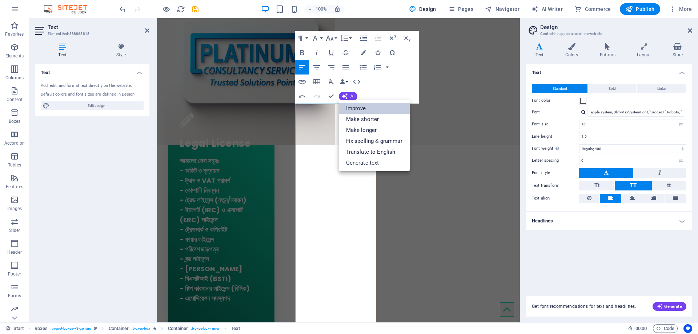
click at [359, 107] on link "Improve" at bounding box center [374, 108] width 71 height 11
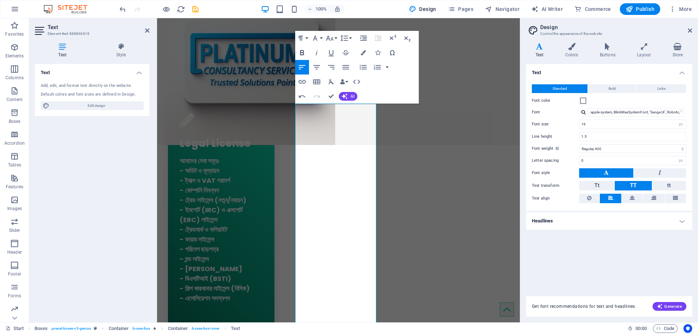
click at [305, 52] on icon "button" at bounding box center [302, 52] width 9 height 9
click at [362, 56] on button "Colors" at bounding box center [364, 52] width 14 height 15
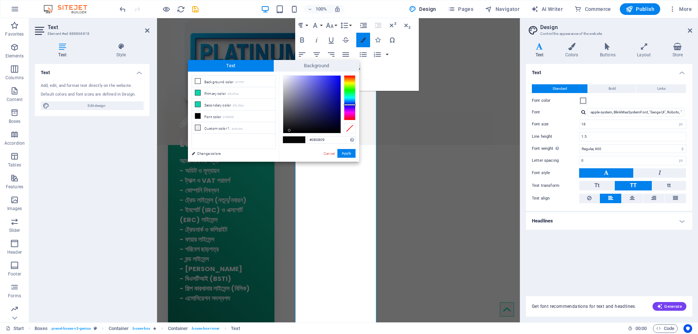
scroll to position [264, 0]
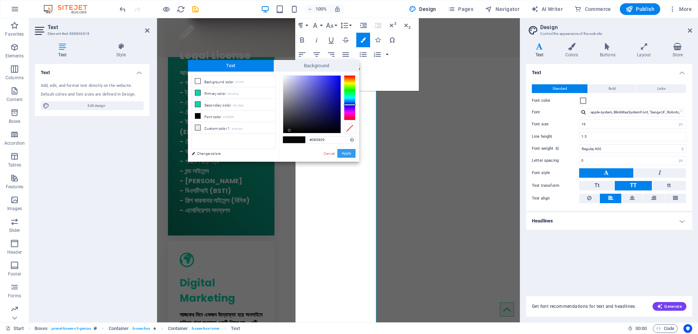
click at [347, 153] on button "Apply" at bounding box center [347, 153] width 18 height 9
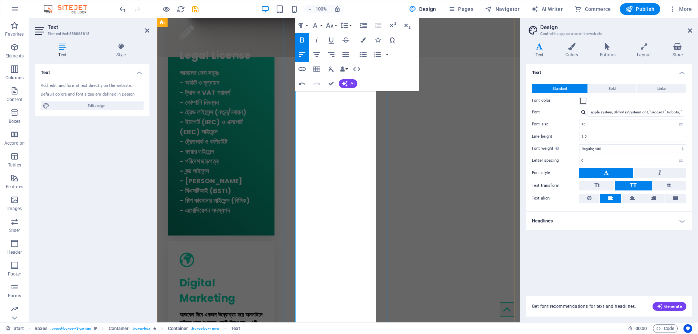
drag, startPoint x: 342, startPoint y: 198, endPoint x: 505, endPoint y: 84, distance: 198.1
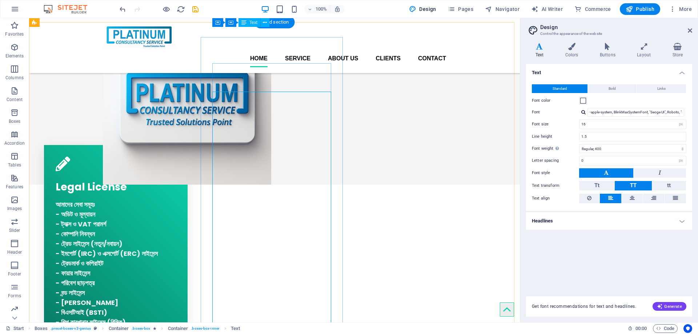
scroll to position [119, 0]
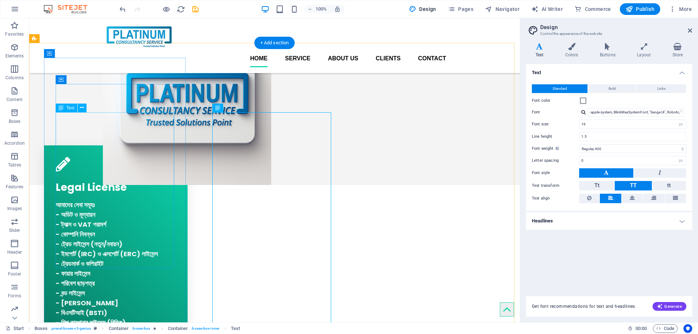
click at [148, 227] on div "আমাদের সেবা সমূহঃ - অডিট ও মূল্যায়ন - ট্যাক্স ও VAT পরামর্শ - কোম্পানি নিবন্ধন …" at bounding box center [116, 273] width 121 height 146
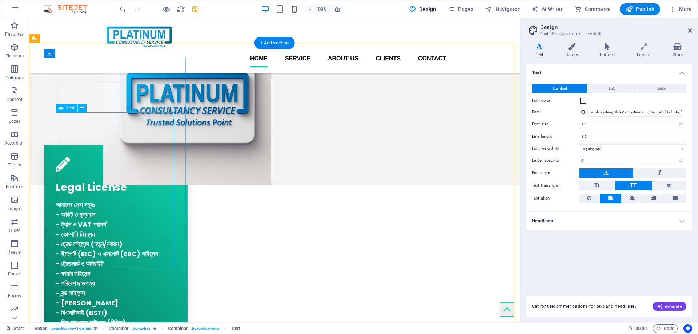
click at [105, 200] on div "আমাদের সেবা সমূহঃ - অডিট ও মূল্যায়ন - ট্যাক্স ও VAT পরামর্শ - কোম্পানি নিবন্ধন …" at bounding box center [116, 273] width 121 height 146
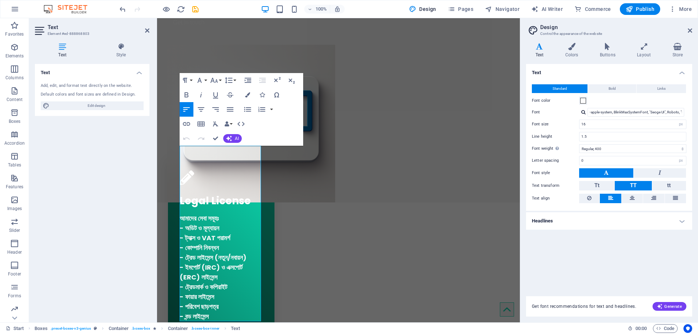
click at [604, 268] on div "Text Standard Bold Links Font color Font -apple-system, BlinkMaxSystemFont, "Se…" at bounding box center [609, 176] width 166 height 224
drag, startPoint x: 159, startPoint y: 64, endPoint x: 314, endPoint y: 82, distance: 155.7
click at [159, 64] on div "Expand your business with us. Get in touch" at bounding box center [338, 79] width 363 height 248
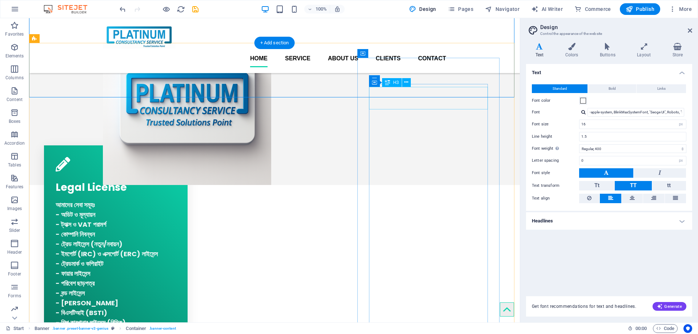
drag, startPoint x: 410, startPoint y: 101, endPoint x: 283, endPoint y: 101, distance: 127.3
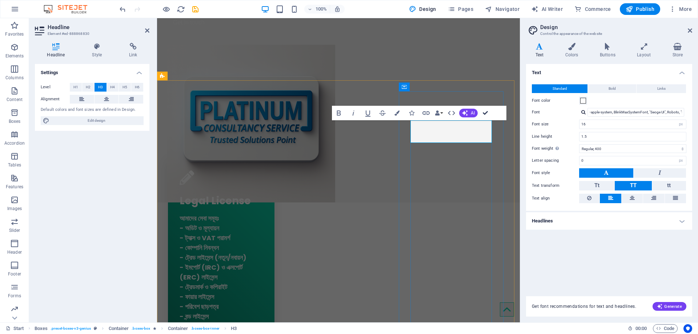
drag, startPoint x: 268, startPoint y: 113, endPoint x: 489, endPoint y: 114, distance: 221.2
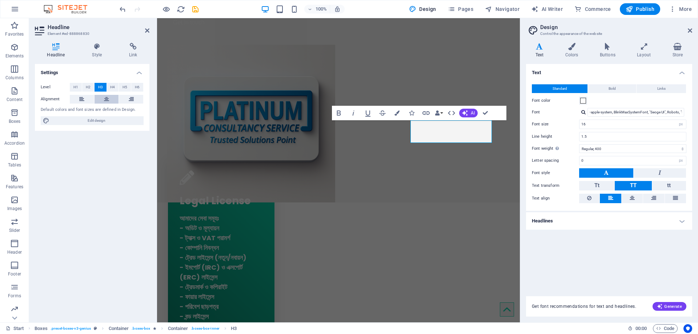
click at [107, 100] on icon at bounding box center [106, 99] width 5 height 9
click at [92, 88] on button "H2" at bounding box center [88, 87] width 12 height 9
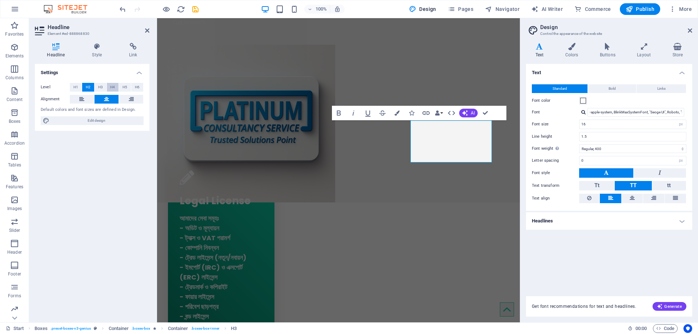
click at [111, 88] on span "H4" at bounding box center [112, 87] width 5 height 9
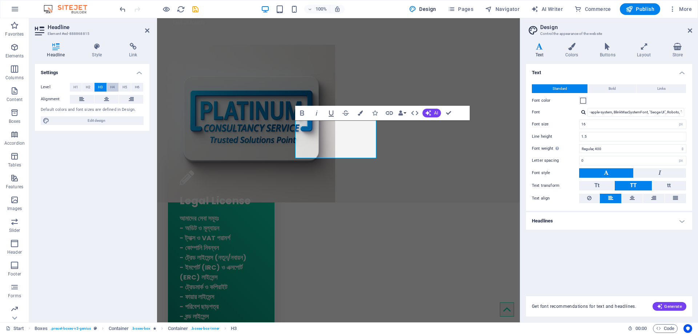
click at [111, 89] on span "H4" at bounding box center [112, 87] width 5 height 9
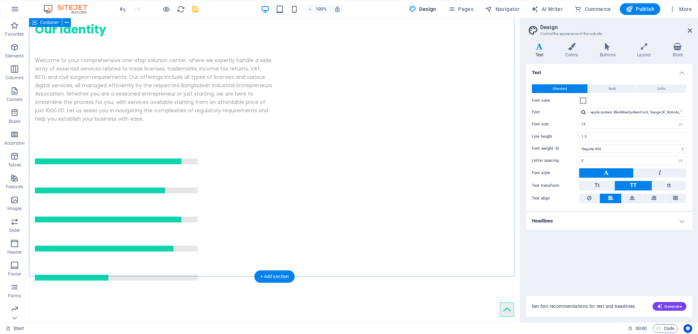
scroll to position [1246, 0]
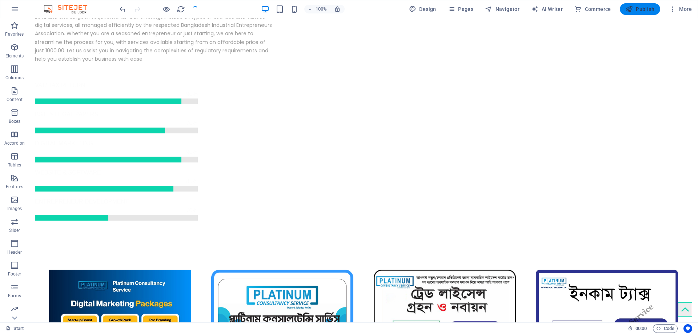
scroll to position [1276, 0]
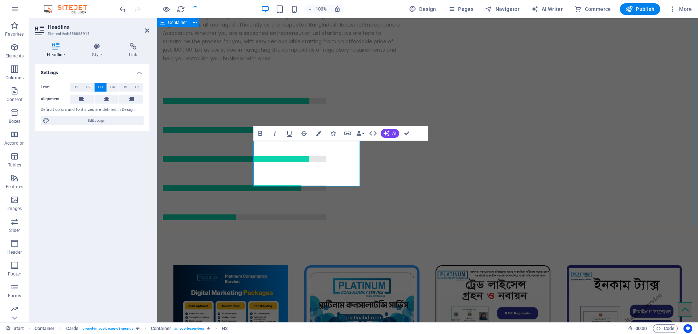
scroll to position [1248, 0]
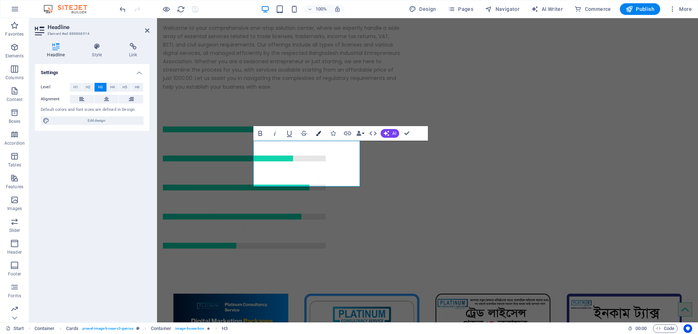
click at [321, 132] on icon "button" at bounding box center [318, 133] width 5 height 5
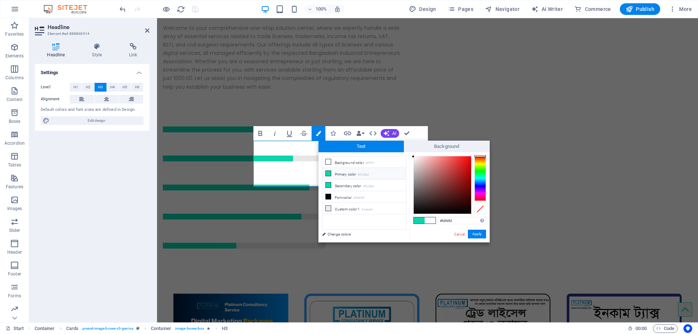
click at [351, 174] on li "Primary color #0cd5ad" at bounding box center [365, 174] width 84 height 12
type input "#0cd5ad"
